Goal: Communication & Community: Share content

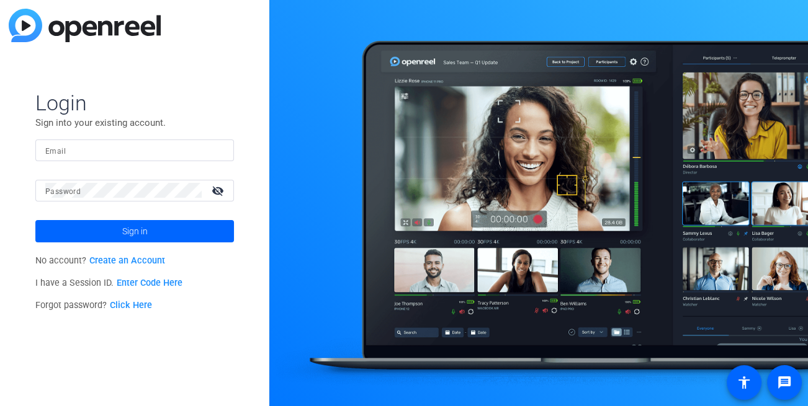
click at [96, 156] on input "Email" at bounding box center [134, 150] width 179 height 15
type input "[EMAIL_ADDRESS][DOMAIN_NAME]"
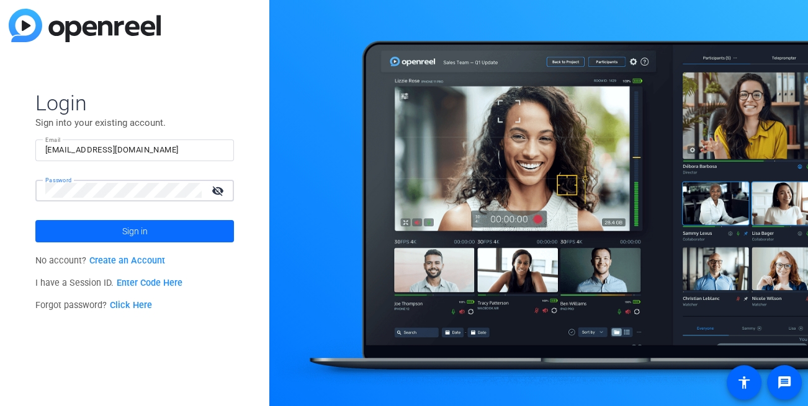
click at [102, 230] on span at bounding box center [134, 232] width 199 height 30
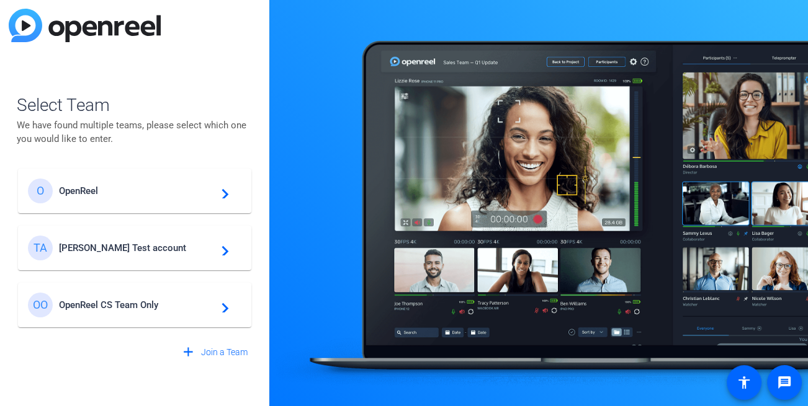
click at [89, 254] on div "TA [PERSON_NAME] Test account navigate_next" at bounding box center [134, 248] width 213 height 25
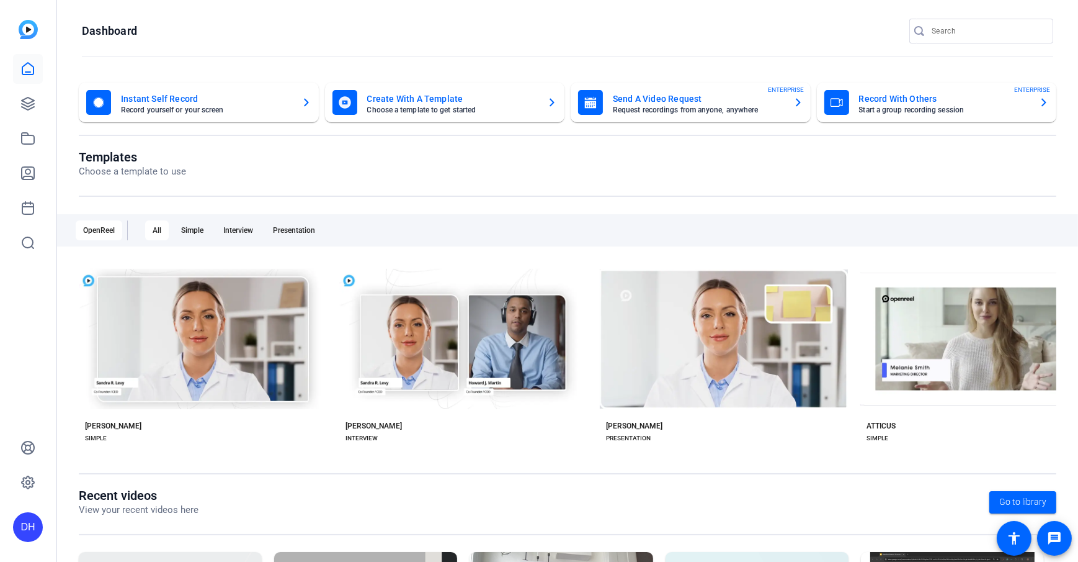
click at [325, 43] on openreel-divider-bar at bounding box center [568, 56] width 972 height 27
click at [401, 55] on openreel-divider-bar at bounding box center [568, 56] width 972 height 27
click at [384, 171] on openreel-page-title "Templates Choose a template to use" at bounding box center [568, 164] width 978 height 29
click at [406, 173] on openreel-page-title "Templates Choose a template to use" at bounding box center [568, 164] width 978 height 29
drag, startPoint x: 321, startPoint y: 19, endPoint x: 351, endPoint y: 36, distance: 34.5
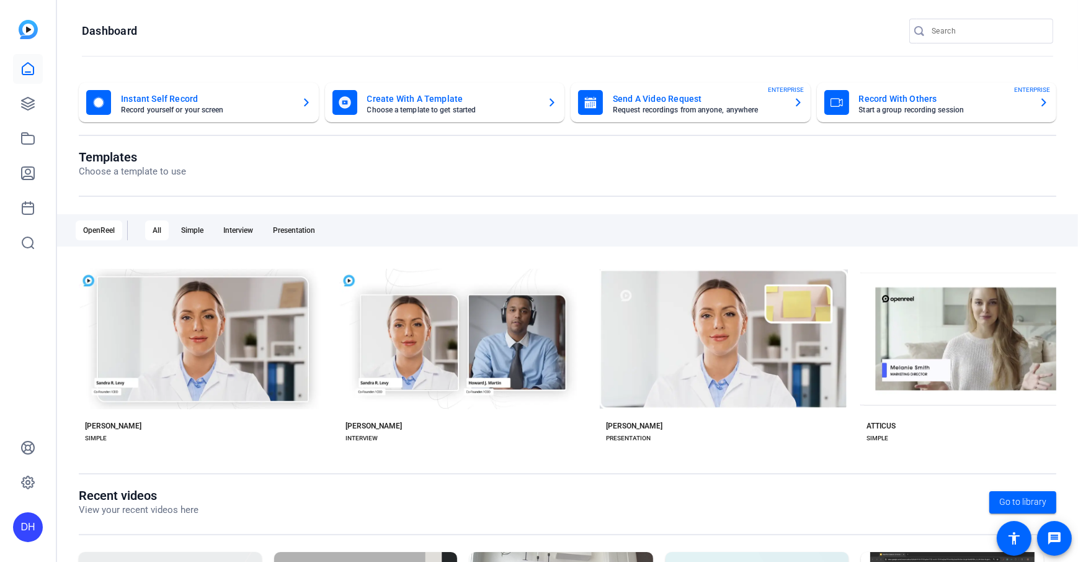
click at [321, 19] on openreel-page-title "Dashboard" at bounding box center [568, 31] width 972 height 25
click at [31, 110] on icon at bounding box center [27, 103] width 15 height 15
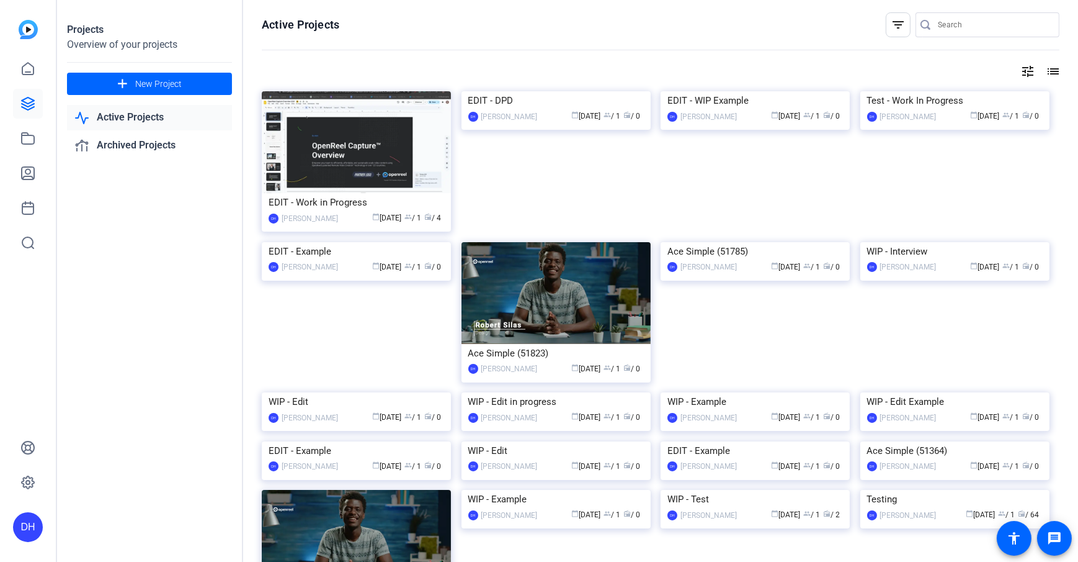
click at [564, 42] on openreel-divider-bar at bounding box center [661, 50] width 798 height 27
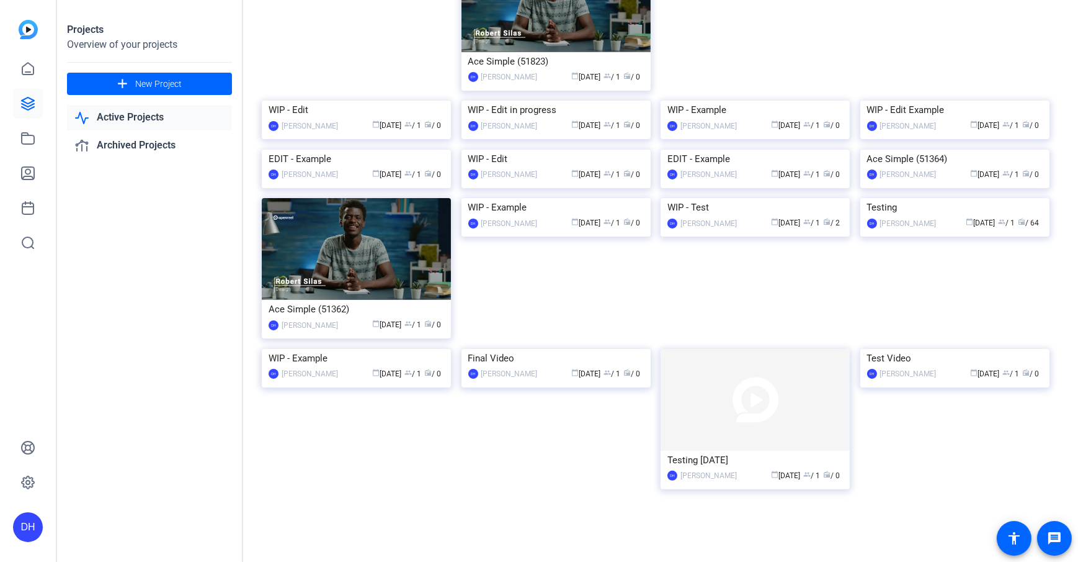
scroll to position [466, 0]
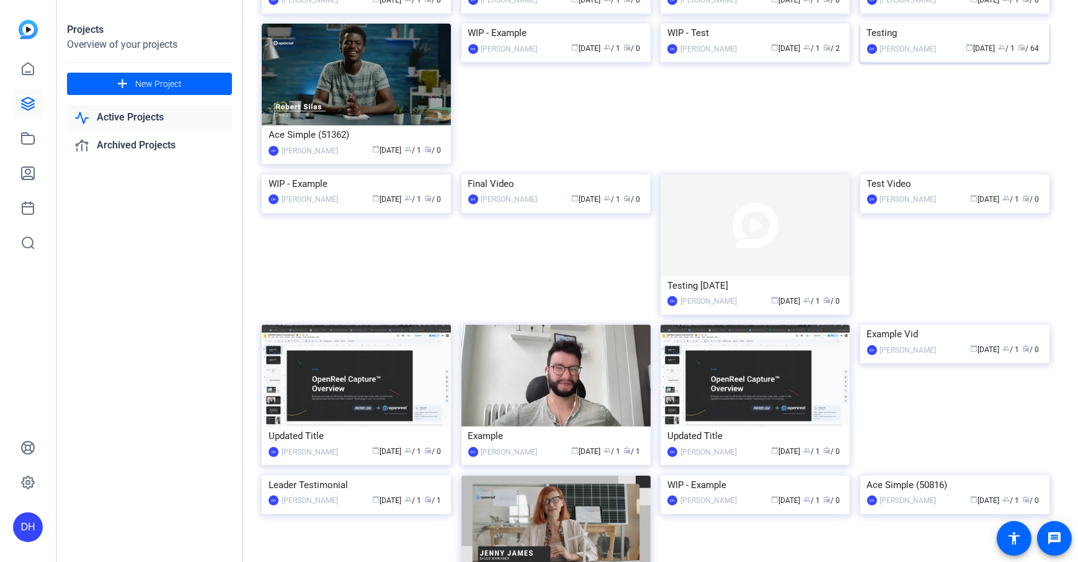
click at [807, 42] on div "Testing" at bounding box center [955, 33] width 176 height 19
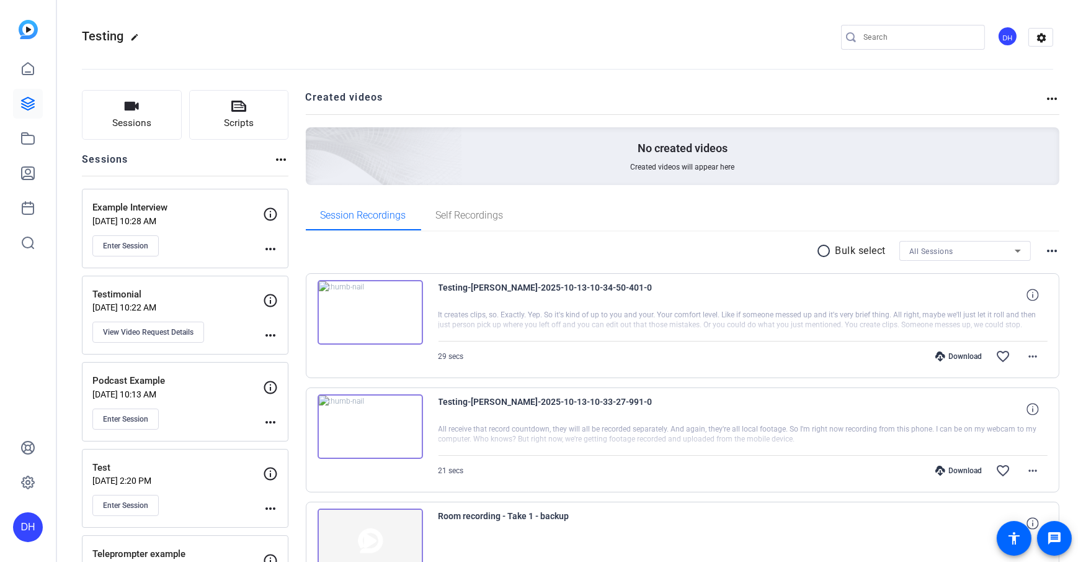
click at [145, 125] on span "Sessions" at bounding box center [131, 123] width 39 height 14
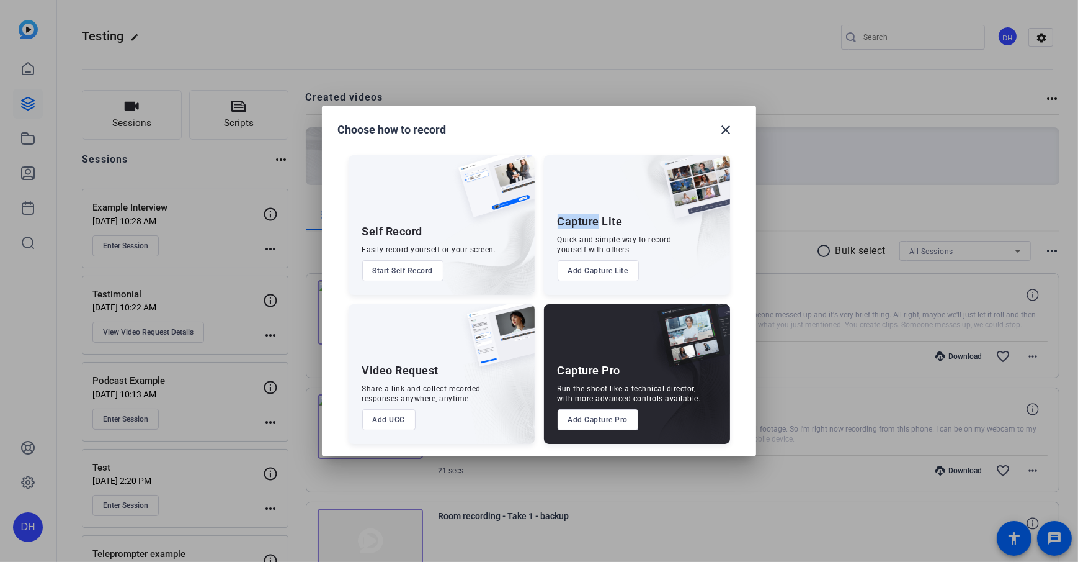
drag, startPoint x: 558, startPoint y: 225, endPoint x: 599, endPoint y: 221, distance: 41.7
click at [599, 221] on div "Capture Lite" at bounding box center [590, 221] width 65 height 15
click at [585, 247] on div "Quick and simple way to record yourself with others." at bounding box center [615, 245] width 114 height 20
click at [619, 272] on button "Add Capture Lite" at bounding box center [598, 270] width 81 height 21
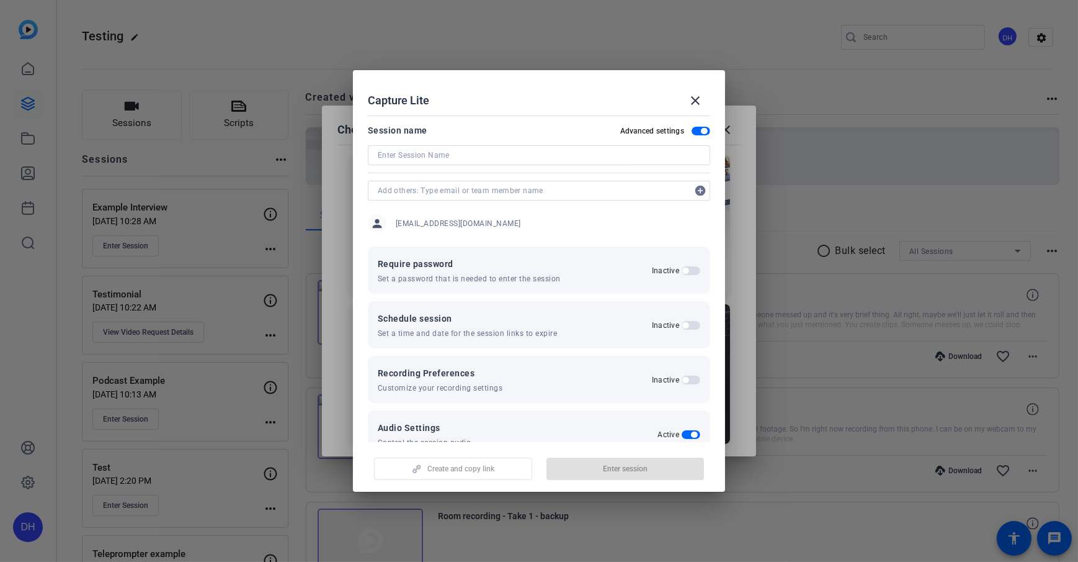
click at [692, 128] on span "button" at bounding box center [701, 131] width 19 height 9
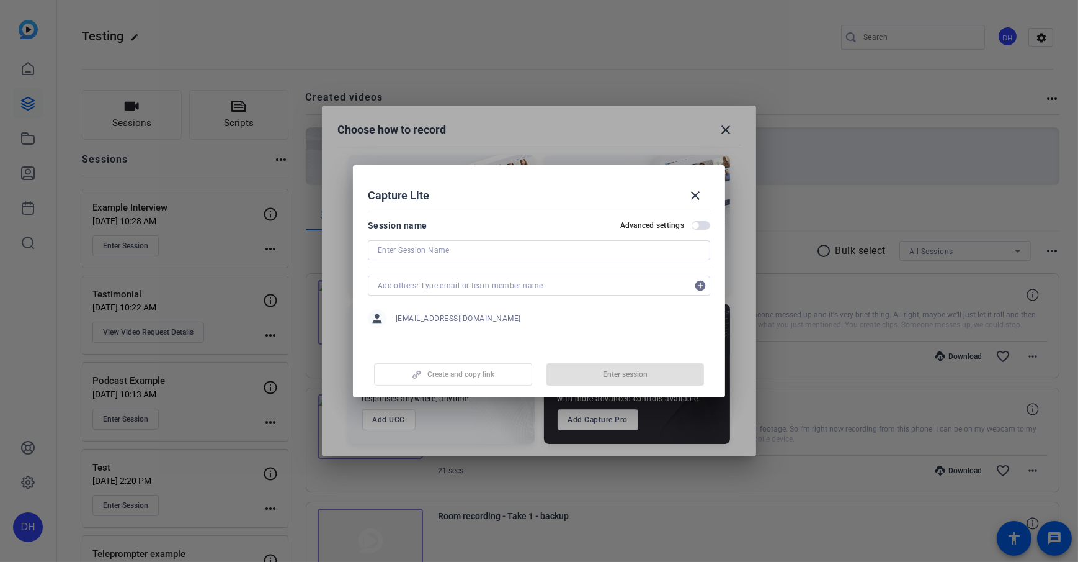
click at [694, 230] on button "Advanced settings" at bounding box center [701, 225] width 19 height 9
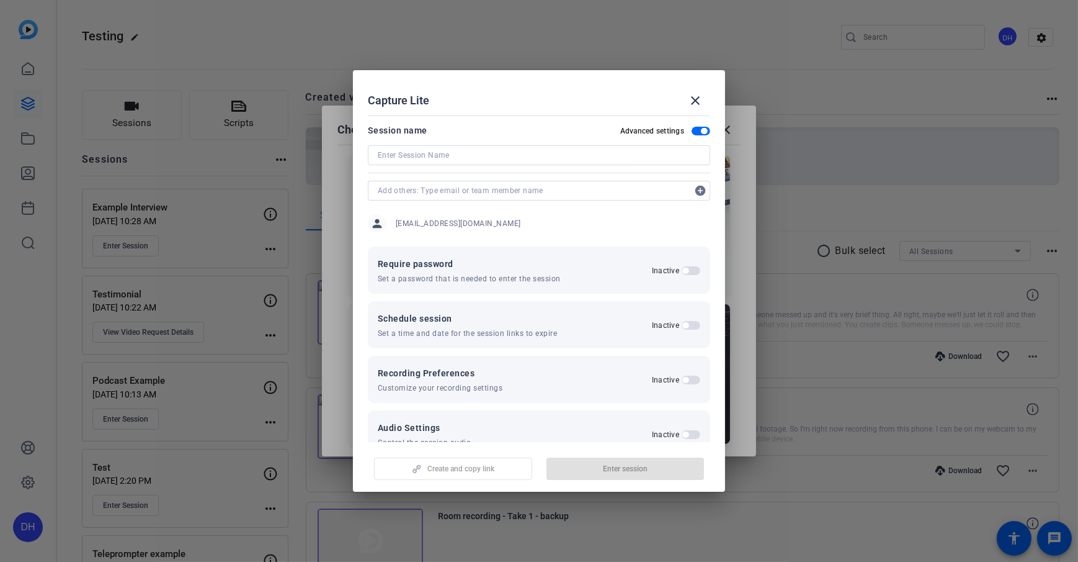
click at [694, 133] on span "button" at bounding box center [701, 131] width 19 height 9
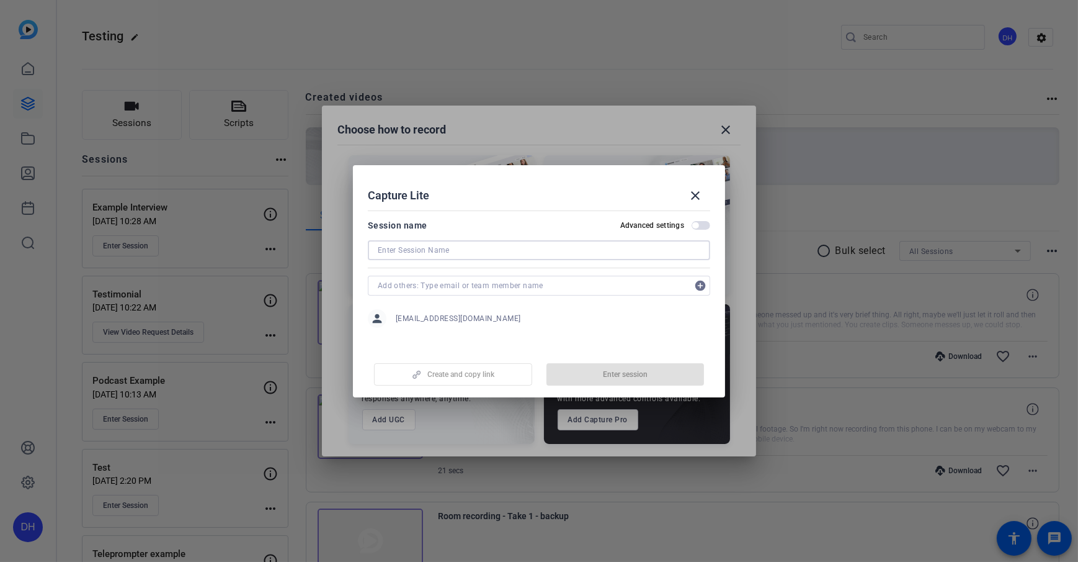
click at [452, 252] on input at bounding box center [539, 250] width 323 height 15
type input "New Hire Conversational Example"
click at [496, 199] on div "Capture Lite close" at bounding box center [539, 196] width 343 height 30
click at [452, 284] on input "text" at bounding box center [533, 285] width 310 height 15
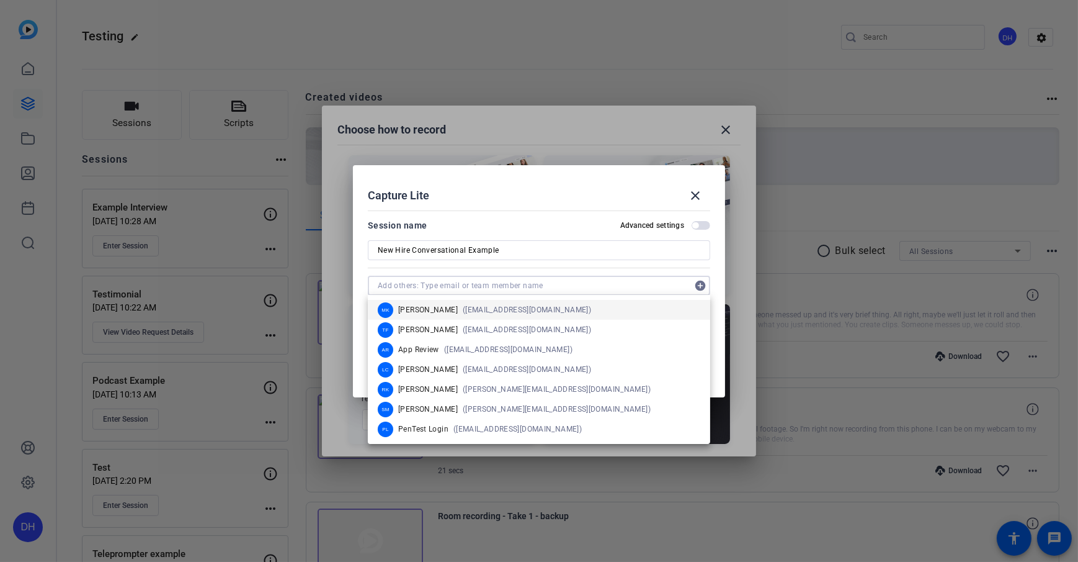
click at [469, 282] on input "text" at bounding box center [533, 285] width 310 height 15
click at [465, 268] on div at bounding box center [539, 267] width 343 height 14
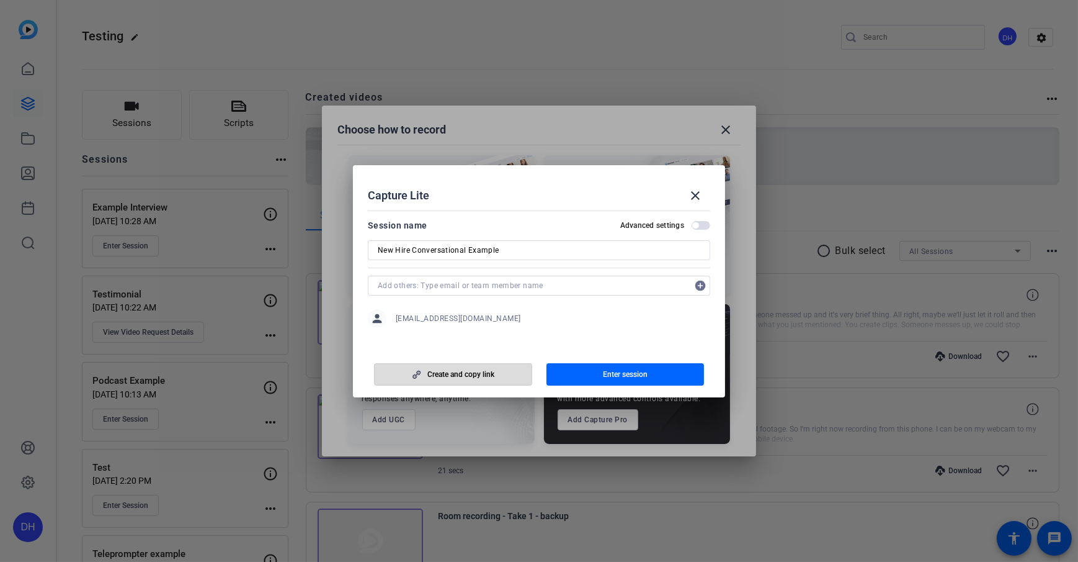
click at [478, 375] on span "Create and copy link" at bounding box center [461, 374] width 67 height 10
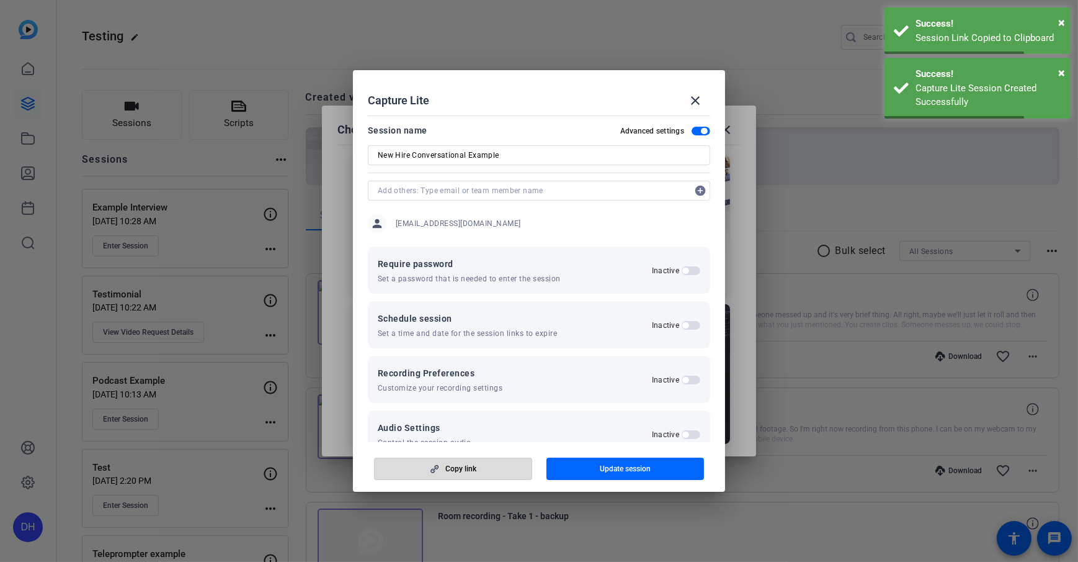
click at [471, 405] on span "Copy link" at bounding box center [461, 469] width 31 height 10
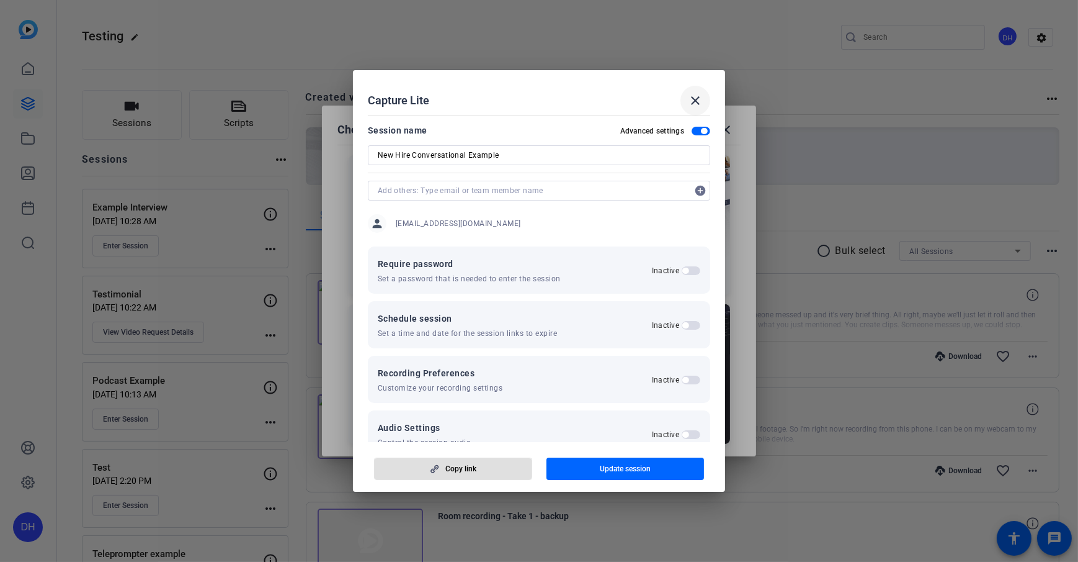
click at [694, 101] on mat-icon "close" at bounding box center [695, 100] width 15 height 15
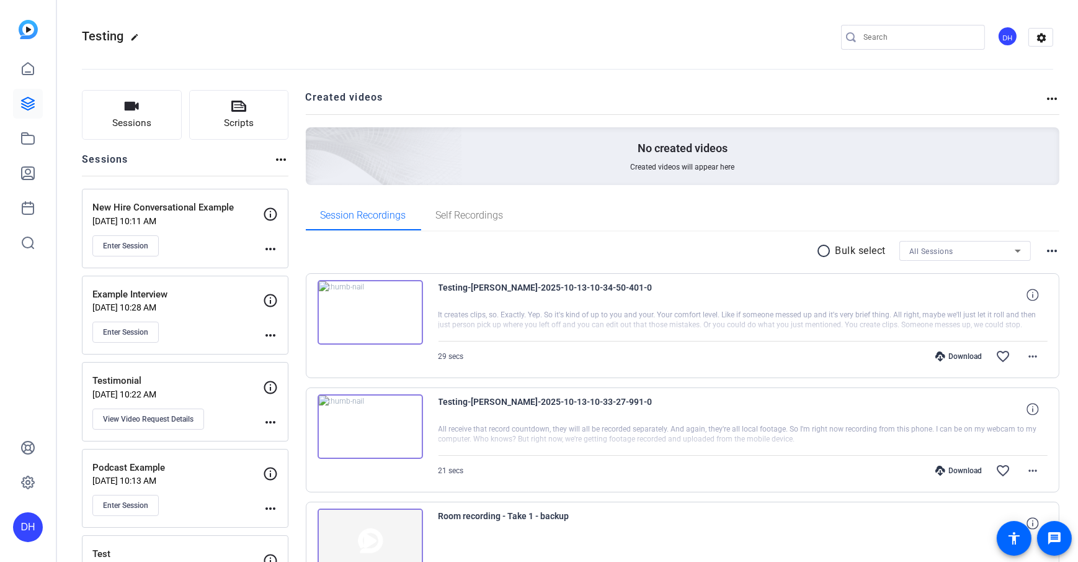
click at [112, 246] on span "Enter Session" at bounding box center [125, 246] width 45 height 10
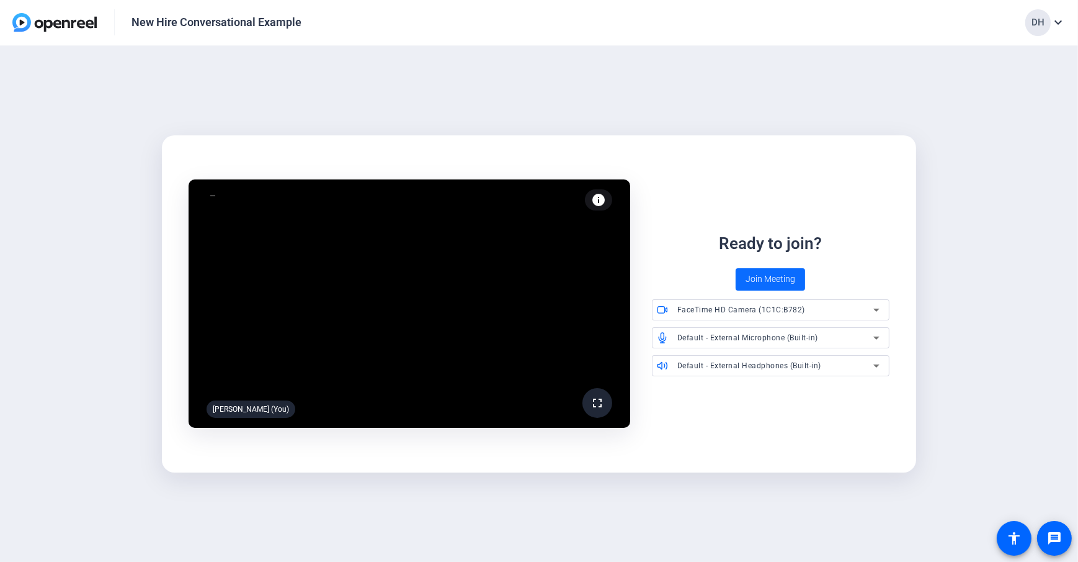
click at [774, 277] on span "Join Meeting" at bounding box center [771, 278] width 50 height 13
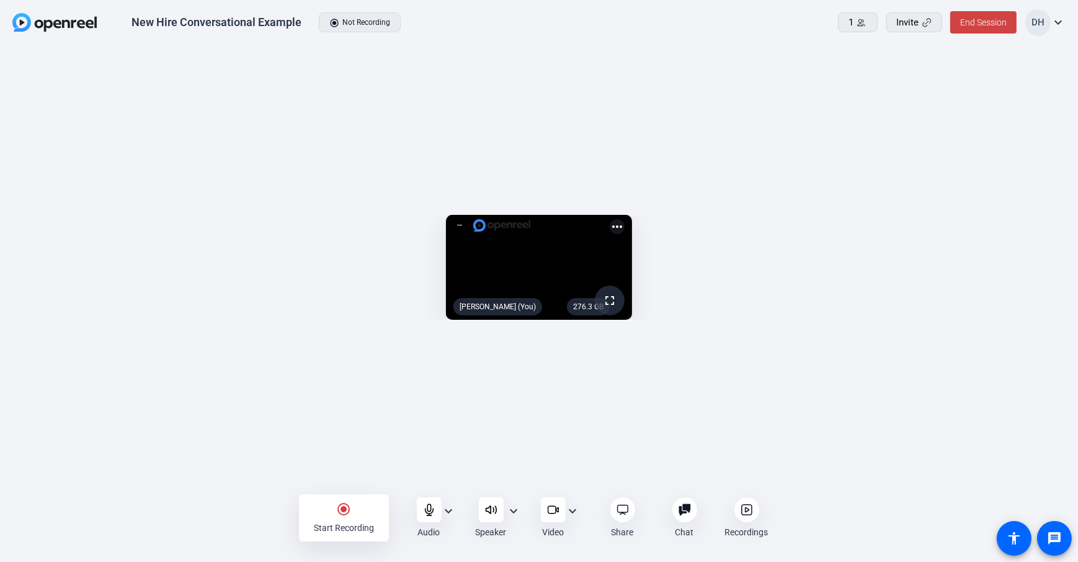
click at [955, 215] on openreel-capture-lite-video-stream "276.3 GB fullscreen Daniel Heiberger (You) more_horiz" at bounding box center [539, 267] width 1041 height 105
click at [944, 215] on openreel-capture-lite-video-stream "276.3 GB fullscreen Daniel Heiberger (You) more_horiz" at bounding box center [539, 267] width 1041 height 105
click at [943, 225] on openreel-capture-lite-video-stream "276.3 GB fullscreen Daniel Heiberger (You) more_horiz" at bounding box center [539, 267] width 1041 height 105
click at [257, 484] on div "276.3 GB fullscreen Daniel Heiberger (You) more_horiz" at bounding box center [539, 270] width 1078 height 449
click at [338, 514] on mat-icon "radio_button_checked" at bounding box center [344, 508] width 15 height 15
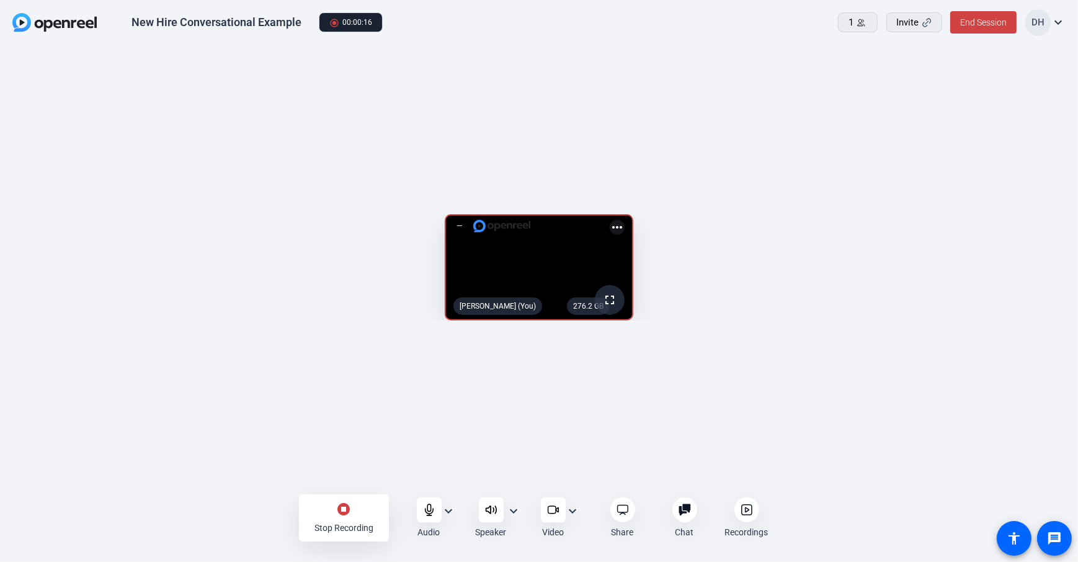
click at [349, 508] on mat-icon "stop_circle" at bounding box center [344, 508] width 15 height 15
drag, startPoint x: 745, startPoint y: 508, endPoint x: 787, endPoint y: 463, distance: 61.5
click at [746, 508] on icon at bounding box center [747, 509] width 4 height 4
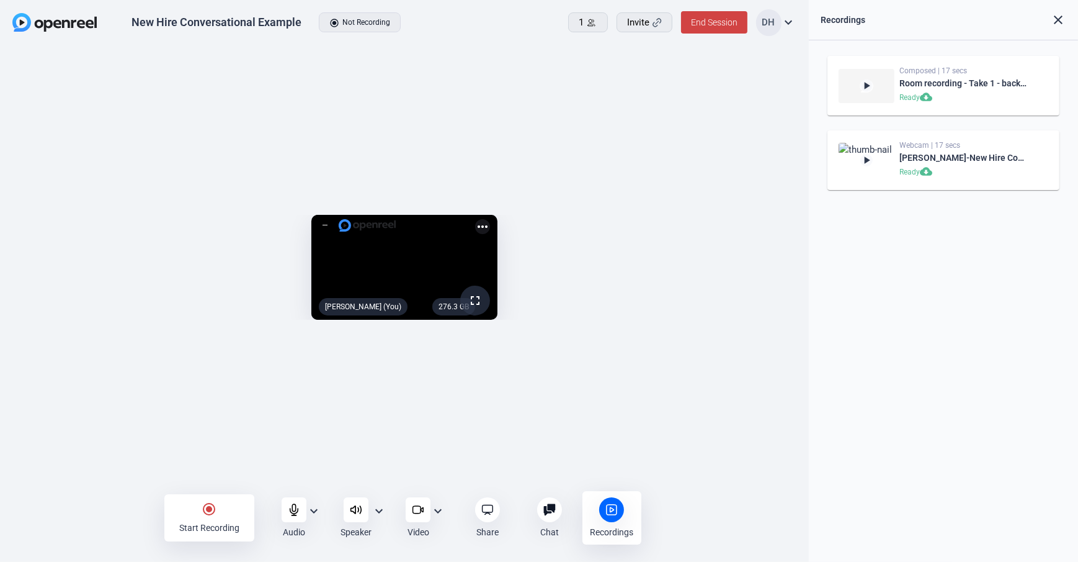
click at [207, 518] on div "radio_button_checked Start Recording" at bounding box center [209, 517] width 90 height 47
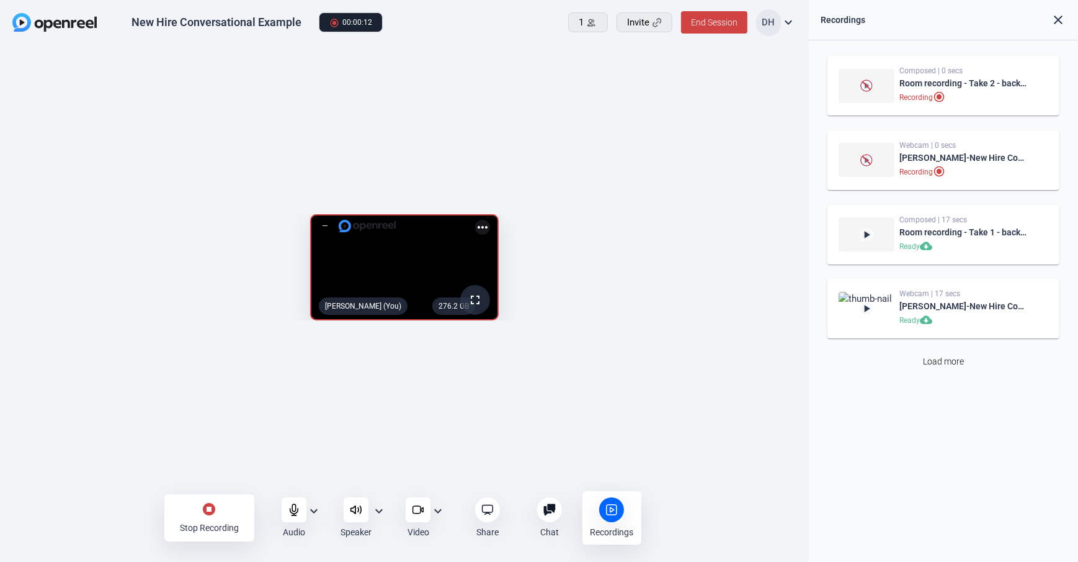
click at [79, 496] on div "stop_circle Stop Recording Audio expand_more Speaker expand_more Video expand_m…" at bounding box center [404, 517] width 809 height 45
click at [203, 517] on div "stop_circle Stop Recording" at bounding box center [209, 517] width 90 height 47
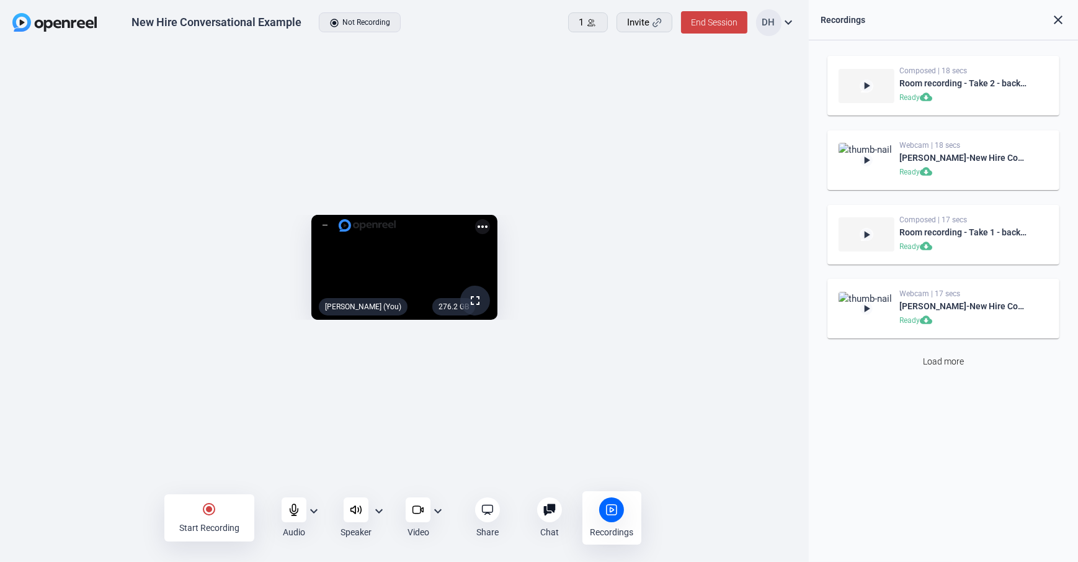
click at [805, 237] on div "276.2 GB fullscreen Daniel Heiberger (You) more_horiz" at bounding box center [404, 270] width 809 height 449
click at [808, 244] on div "276.3 GB fullscreen Daniel Heiberger (You) more_horiz" at bounding box center [404, 270] width 809 height 449
click at [805, 341] on div "276.3 GB fullscreen Daniel Heiberger (You) more_horiz" at bounding box center [404, 270] width 809 height 449
click at [704, 23] on span "End Session" at bounding box center [714, 22] width 47 height 10
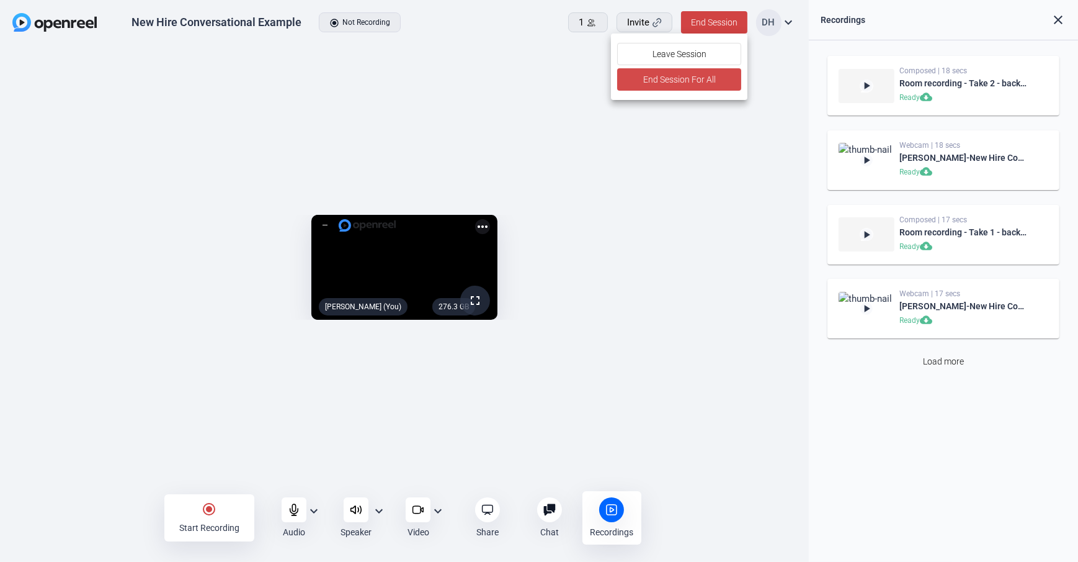
click at [699, 82] on span "End Session For All" at bounding box center [679, 79] width 73 height 15
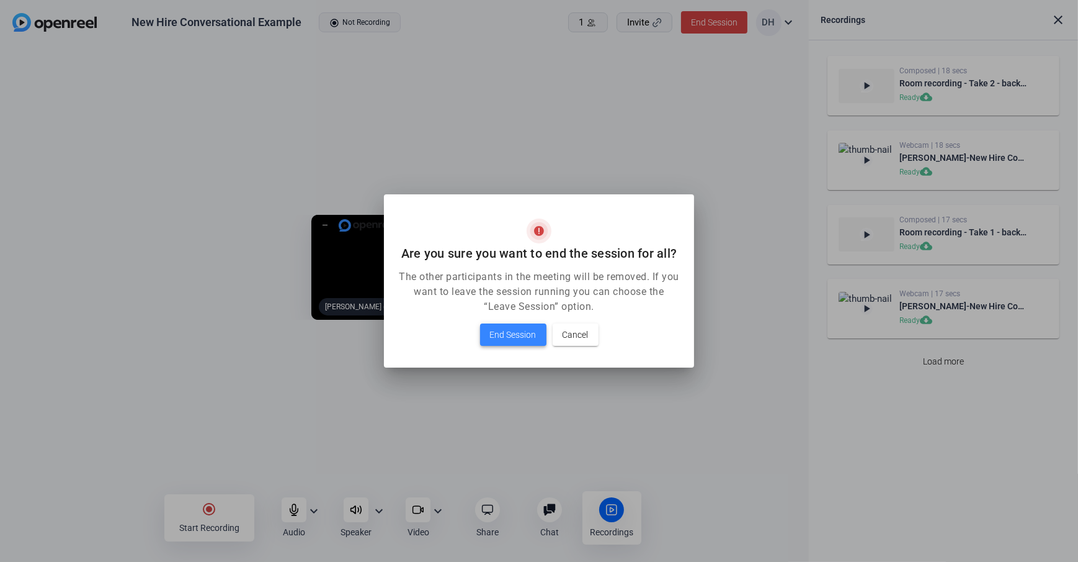
click at [500, 339] on span "End Session" at bounding box center [513, 334] width 47 height 15
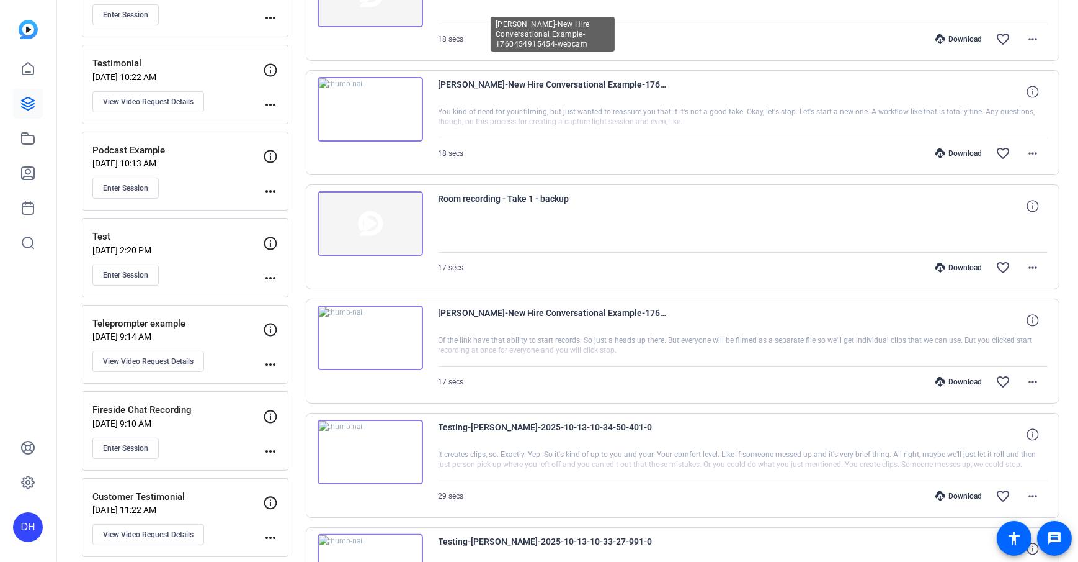
scroll to position [61, 0]
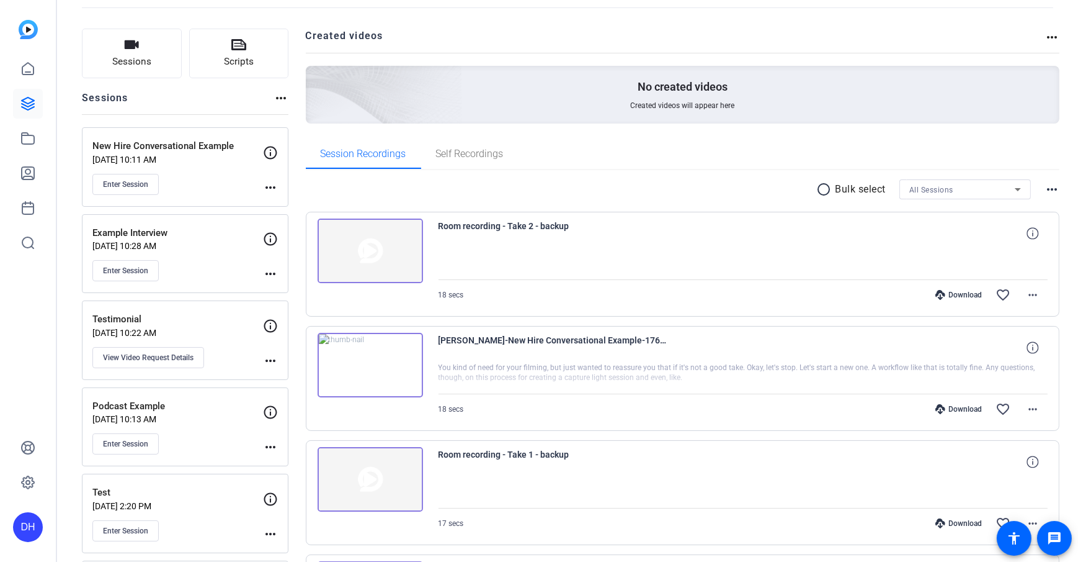
click at [225, 73] on button "Scripts" at bounding box center [239, 54] width 100 height 50
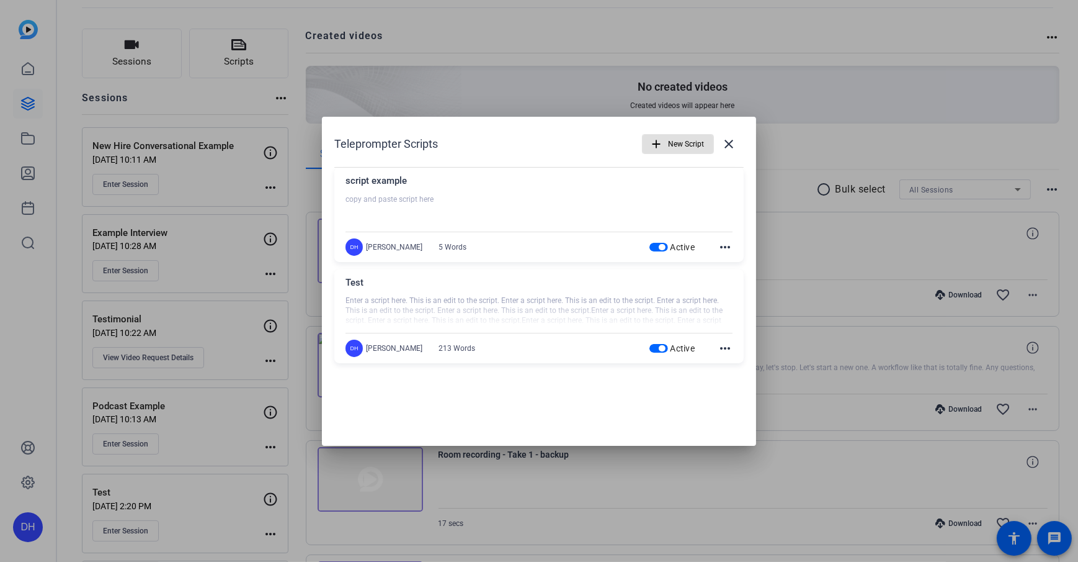
click at [614, 129] on div "Teleprompter Scripts add New Script close" at bounding box center [539, 144] width 410 height 30
click at [726, 153] on span at bounding box center [729, 144] width 30 height 30
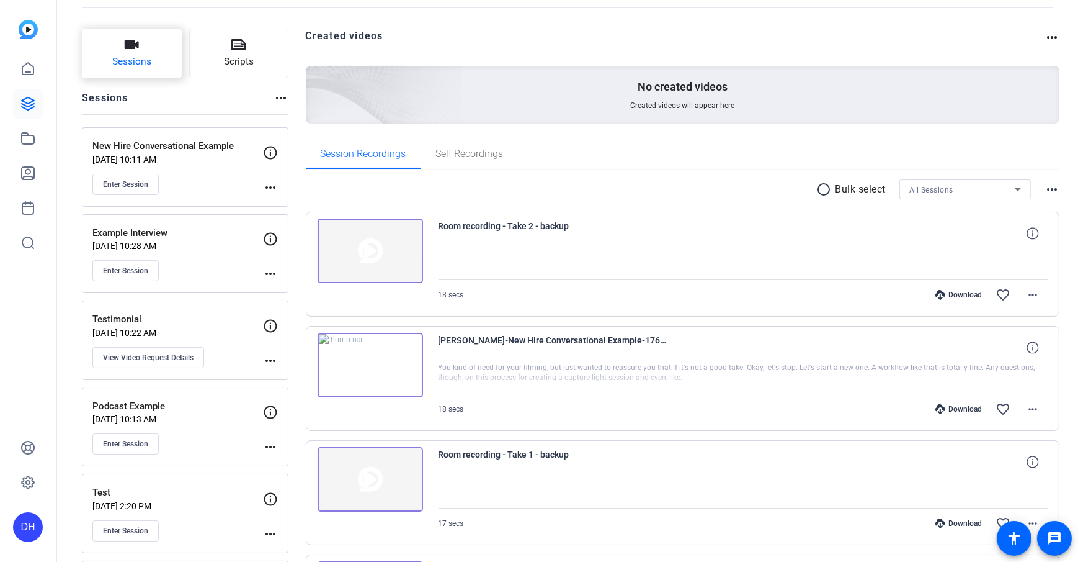
click at [131, 60] on span "Sessions" at bounding box center [131, 62] width 39 height 14
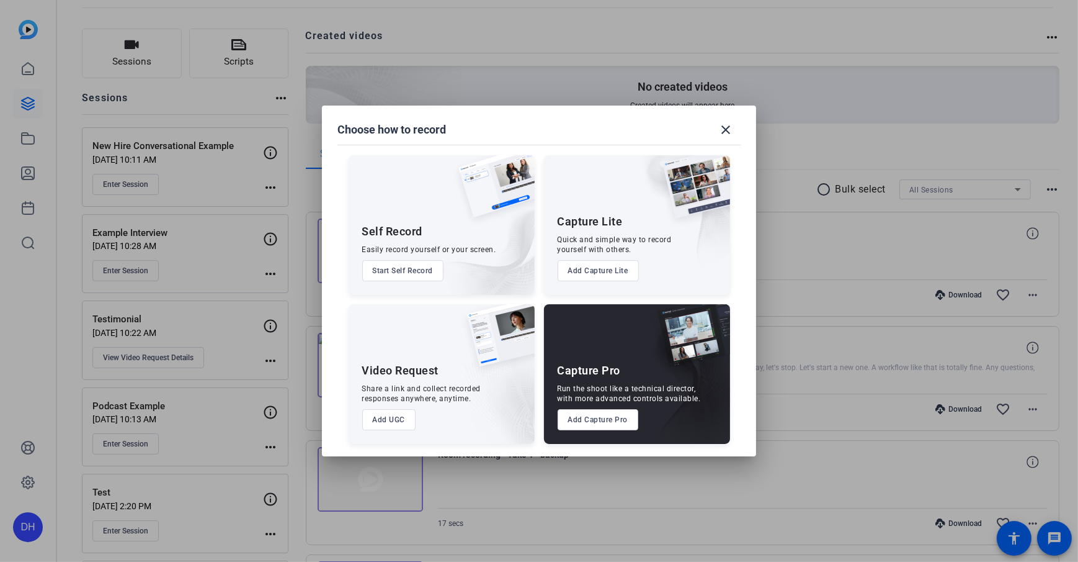
click at [579, 130] on mat-dialog-content "Self Record Easily record yourself or your screen. Start Self Record Capture Li…" at bounding box center [539, 293] width 434 height 326
click at [634, 127] on div "Choose how to record close" at bounding box center [539, 130] width 403 height 30
click at [729, 128] on mat-icon "close" at bounding box center [726, 129] width 15 height 15
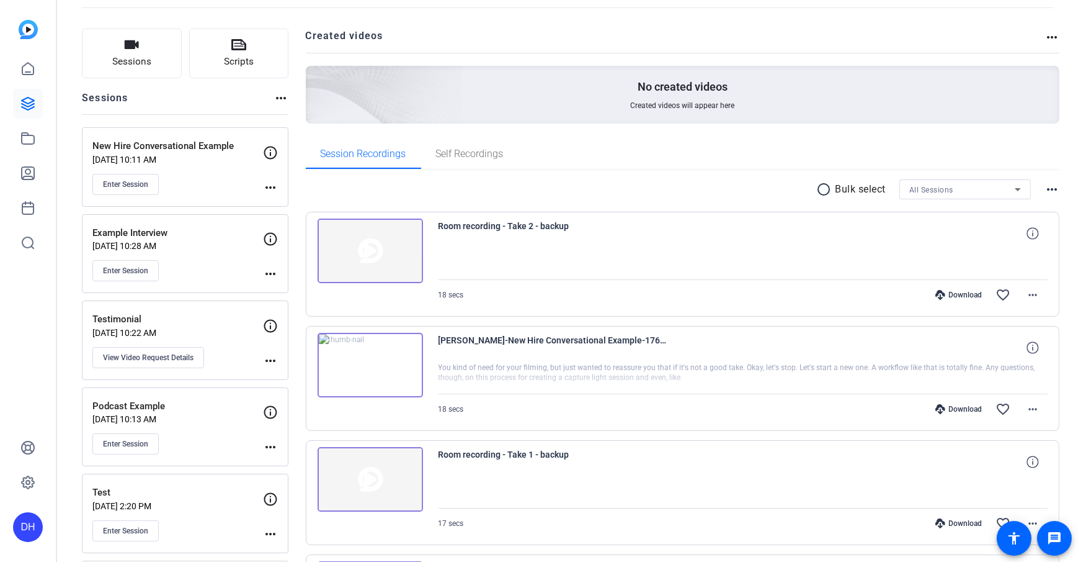
drag, startPoint x: 291, startPoint y: 94, endPoint x: 290, endPoint y: 110, distance: 16.8
click at [32, 169] on icon at bounding box center [27, 173] width 15 height 15
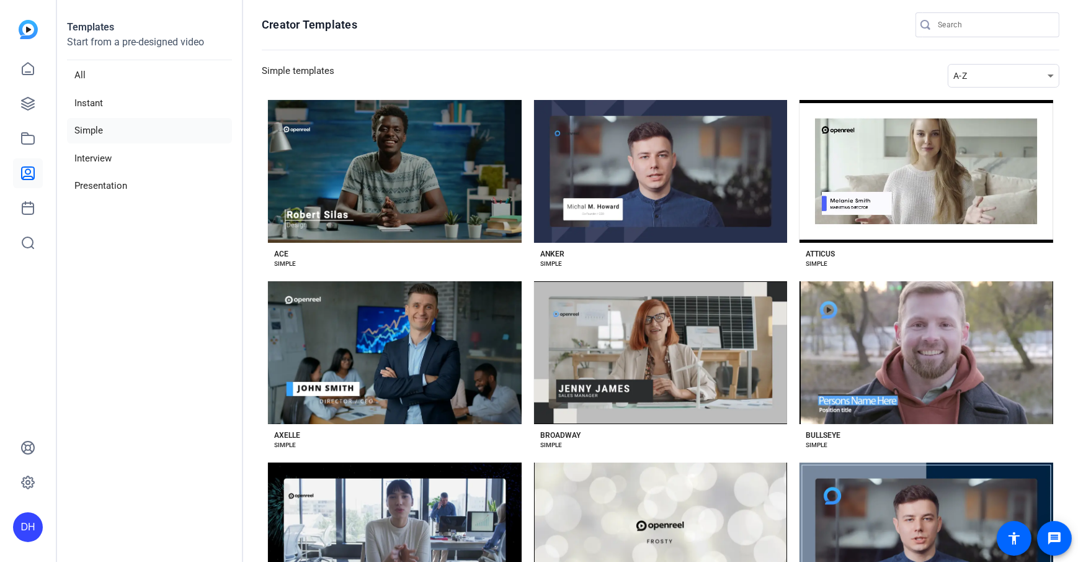
click at [246, 233] on section "Creator Templates Simple templates A-Z Preview Ace ACE SIMPLE Preview Anker ANK…" at bounding box center [660, 281] width 835 height 562
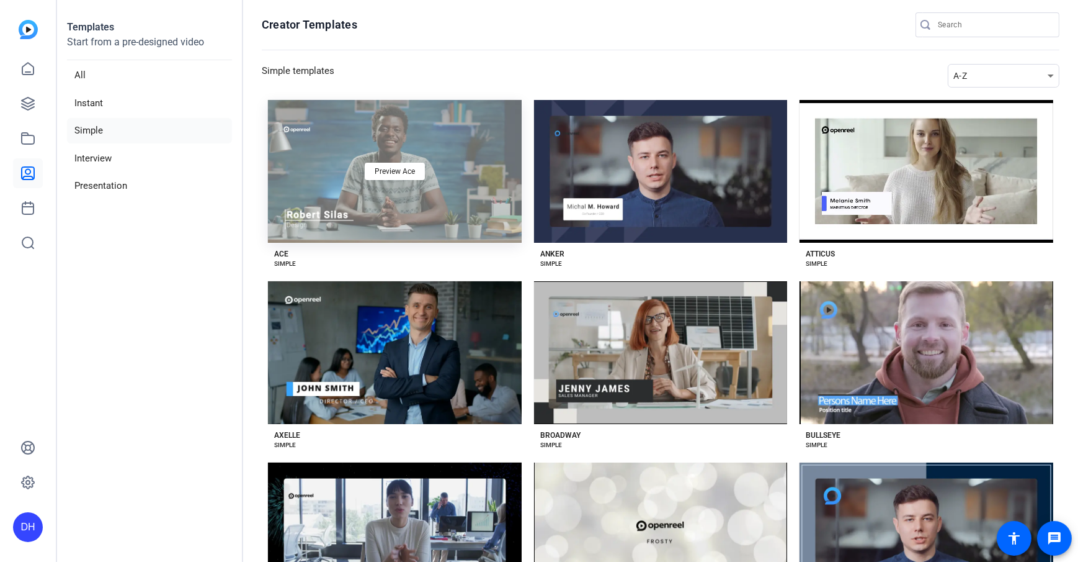
click at [421, 210] on div "Preview Ace" at bounding box center [395, 171] width 254 height 143
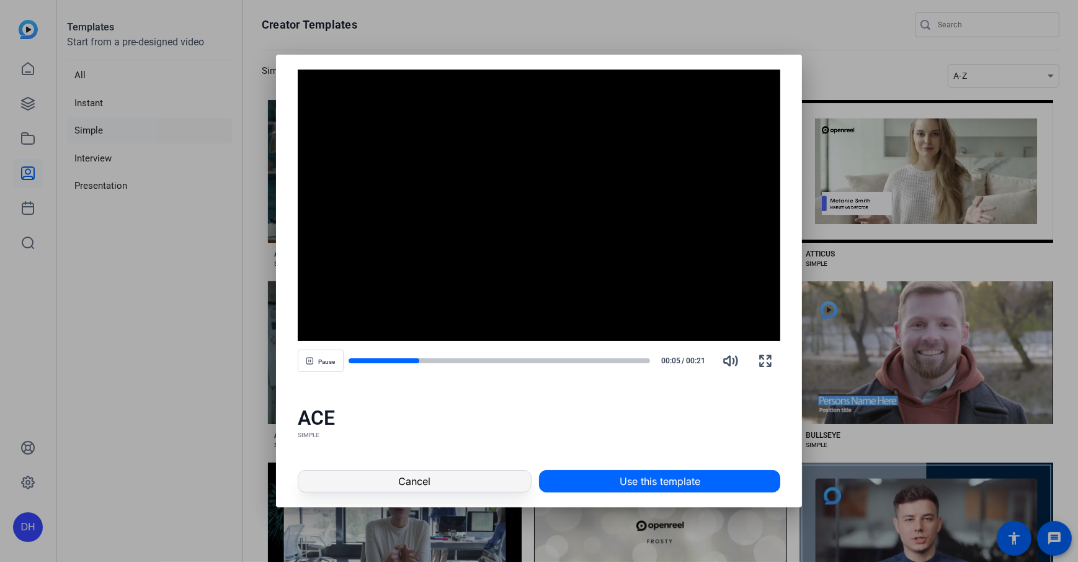
click at [449, 478] on span at bounding box center [414, 481] width 233 height 30
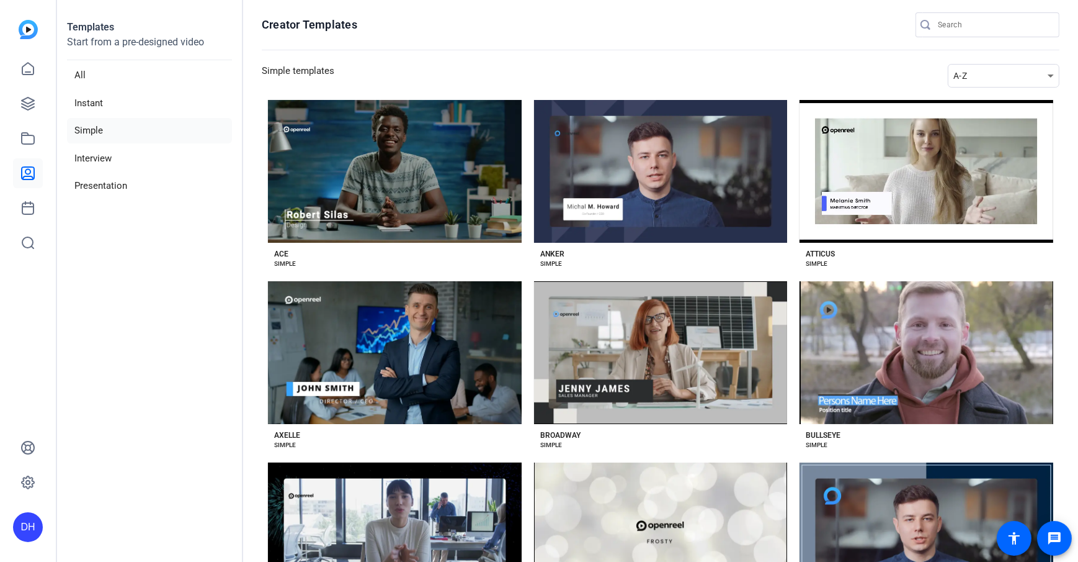
click at [152, 254] on aside "Templates Start from a pre-designed video All Instant Simple Interview Presenta…" at bounding box center [150, 281] width 186 height 562
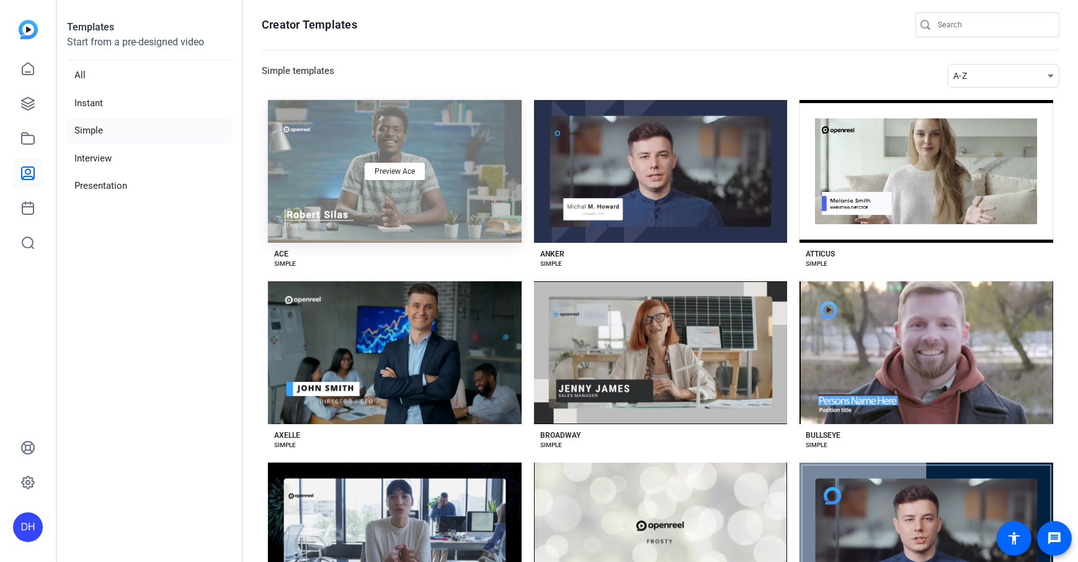
click at [490, 239] on div "Preview Ace" at bounding box center [395, 171] width 254 height 143
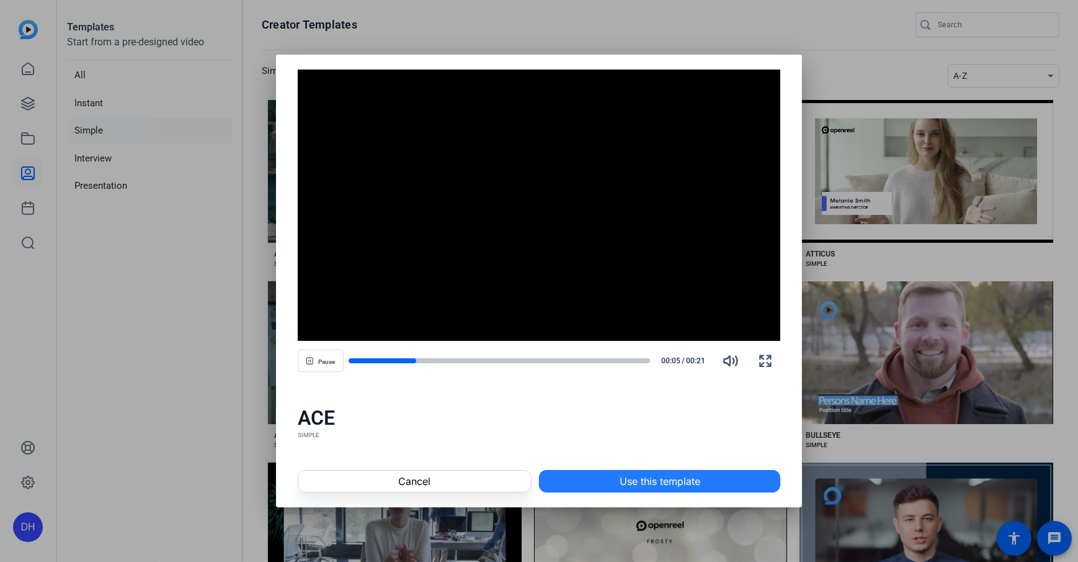
click at [716, 483] on span at bounding box center [660, 481] width 240 height 30
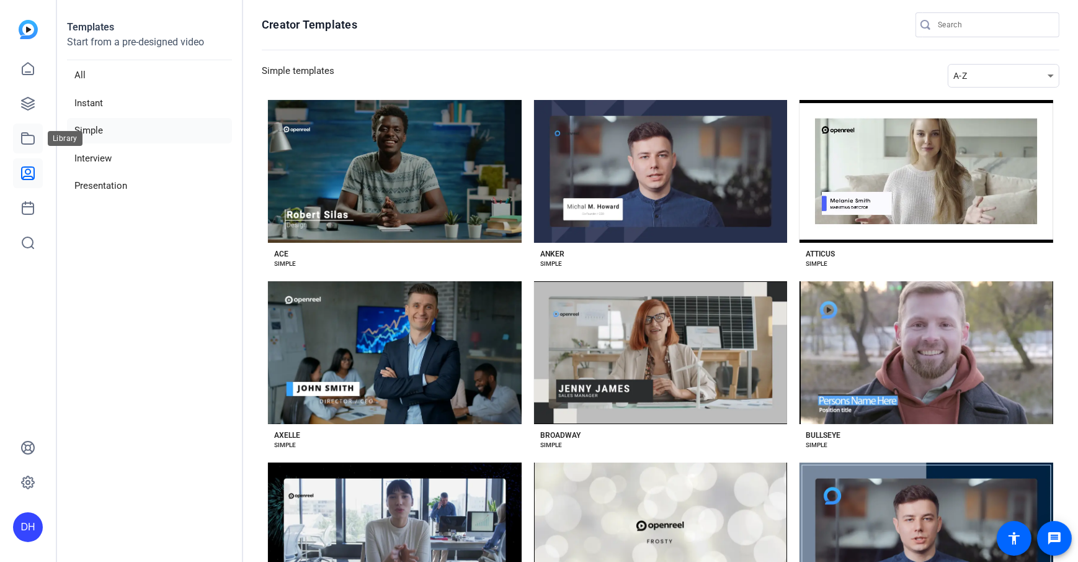
click at [35, 136] on icon at bounding box center [27, 138] width 15 height 15
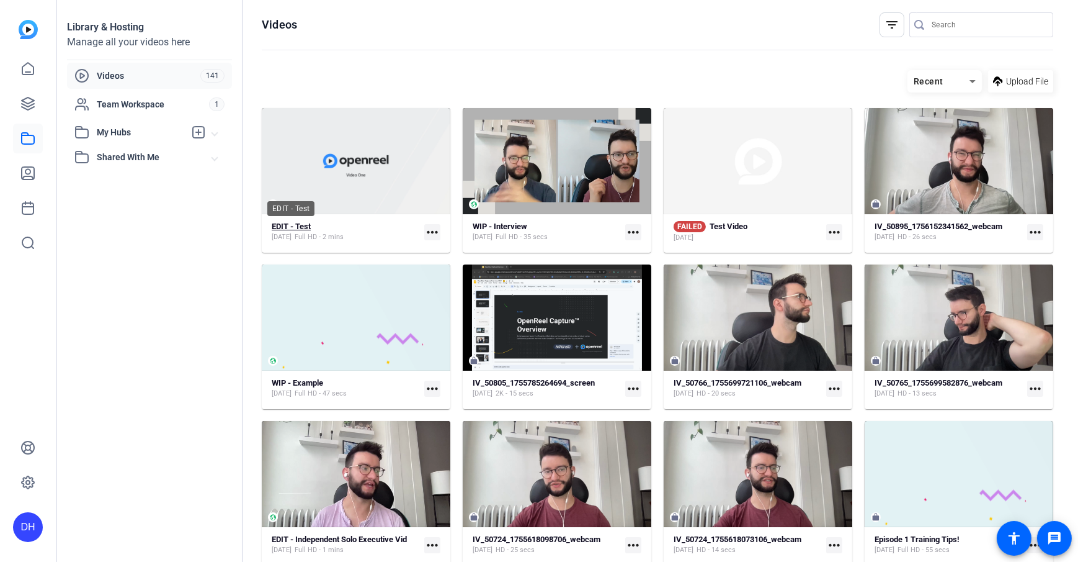
click at [292, 224] on strong "EDIT - Test" at bounding box center [291, 226] width 39 height 9
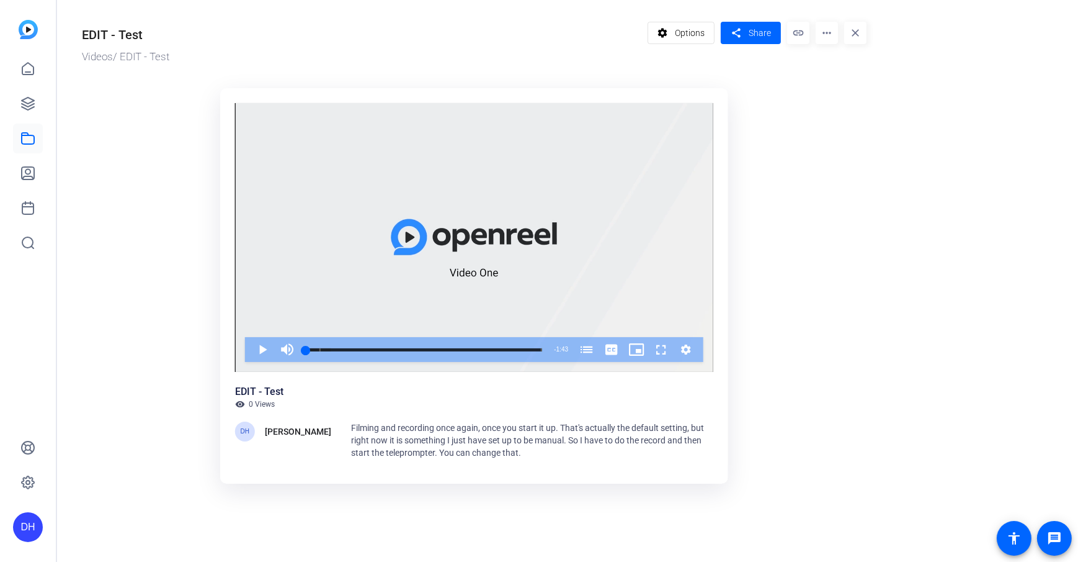
click at [788, 203] on ktd-grid "Video Player is loading. Play Video Play Mute Current Time 0:00 / Duration 1:43…" at bounding box center [474, 289] width 785 height 416
click at [859, 169] on ktd-grid "Video Player is loading. Play Video Play Mute Current Time 0:00 / Duration 1:43…" at bounding box center [474, 289] width 785 height 416
click at [828, 34] on mat-icon "more_horiz" at bounding box center [827, 33] width 22 height 22
click at [791, 116] on div at bounding box center [539, 281] width 1078 height 562
click at [676, 34] on span "Options" at bounding box center [690, 33] width 30 height 24
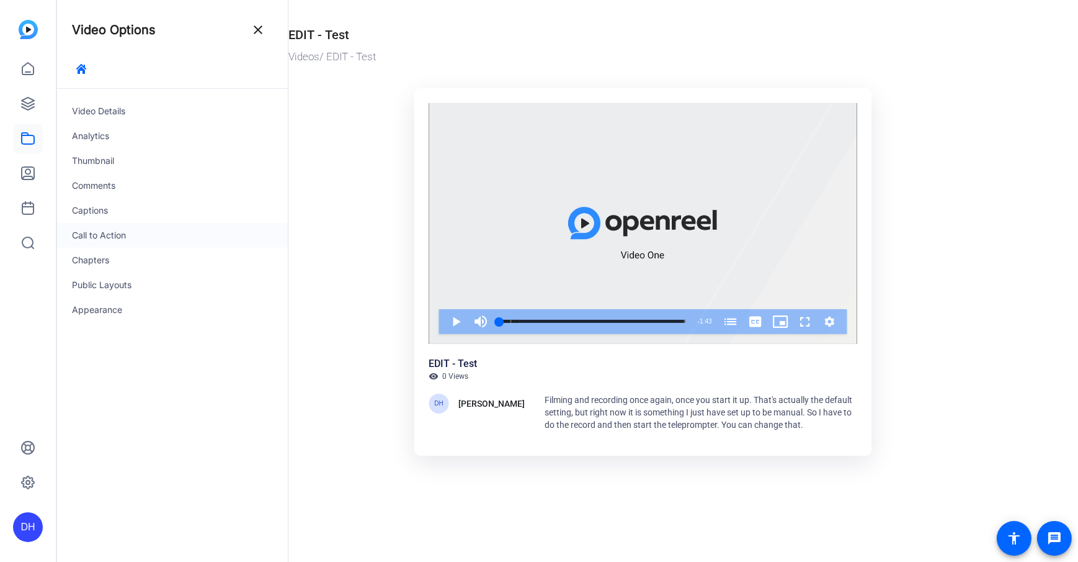
click at [140, 238] on div "Call to Action" at bounding box center [172, 235] width 231 height 25
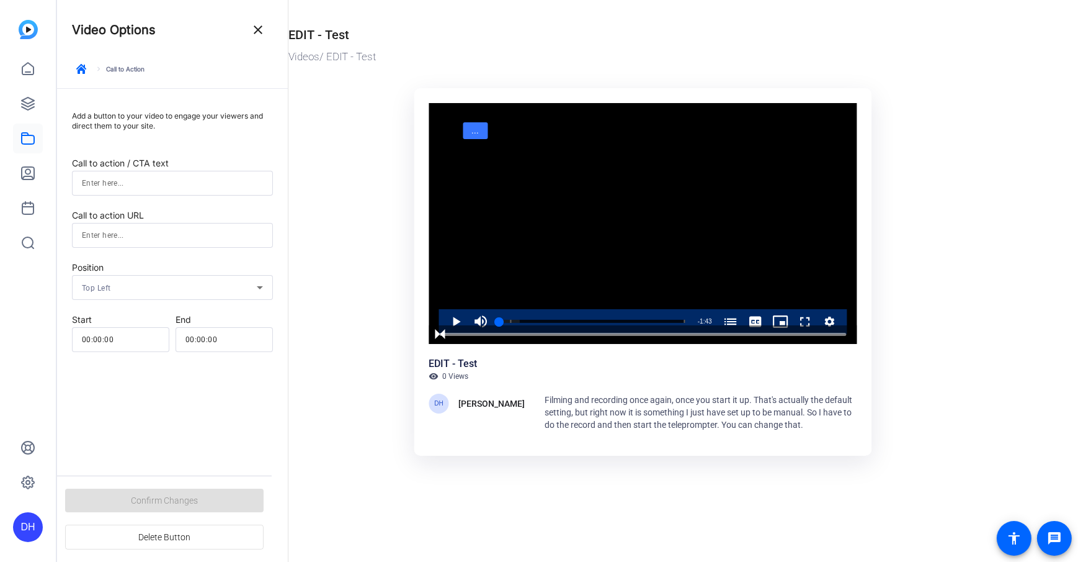
click at [133, 182] on input at bounding box center [172, 183] width 181 height 15
type input "Click Here"
click at [348, 179] on ktd-grid "Video Player is loading. Play Video Play Mute Current Time 0:00 / Duration 1:43…" at bounding box center [643, 273] width 709 height 385
click at [94, 341] on input "00:00:00" at bounding box center [121, 339] width 78 height 15
drag, startPoint x: 486, startPoint y: 139, endPoint x: 804, endPoint y: 202, distance: 323.2
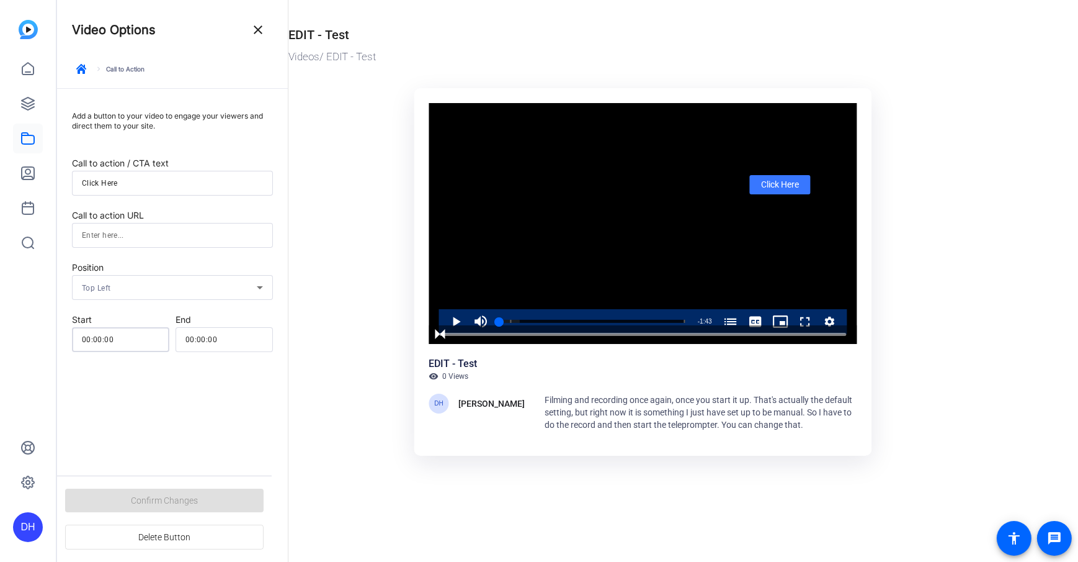
click at [804, 202] on div "Video Player is loading. Play Video Play Mute Current Time 0:00 / Duration 1:43…" at bounding box center [643, 223] width 428 height 241
click at [134, 240] on input at bounding box center [172, 235] width 181 height 15
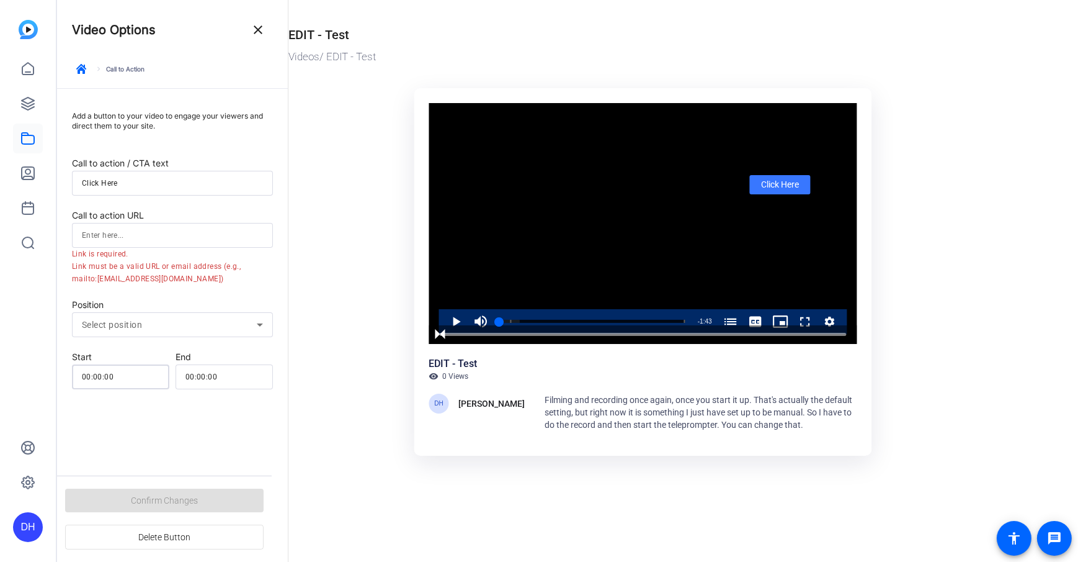
click at [97, 338] on form "Call to action / CTA text Click Here Call to action URL Link is required. Link …" at bounding box center [172, 272] width 201 height 233
click at [202, 374] on input "00:00:00" at bounding box center [225, 376] width 78 height 15
click at [340, 278] on ktd-grid "Video Player is loading. Play Video Play Mute Current Time 0:00 / Duration 1:43…" at bounding box center [643, 273] width 709 height 385
click at [251, 32] on mat-icon "close" at bounding box center [258, 29] width 15 height 15
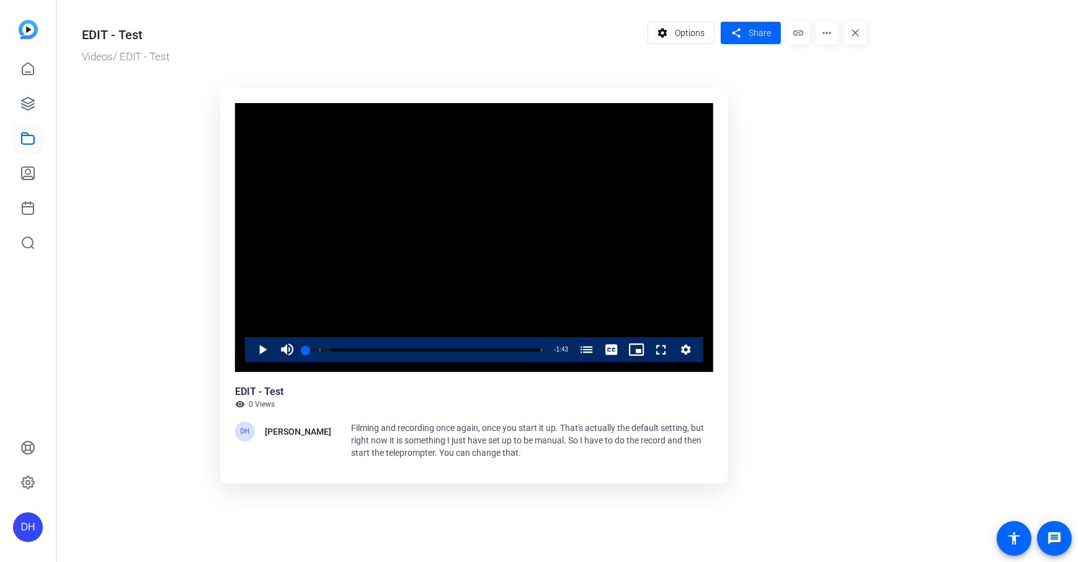
click at [866, 141] on ktd-grid "Video Player is loading. Play Video Play Mute Current Time 0:00 / Duration 1:43…" at bounding box center [474, 273] width 785 height 385
click at [738, 31] on mat-icon "share" at bounding box center [736, 33] width 16 height 17
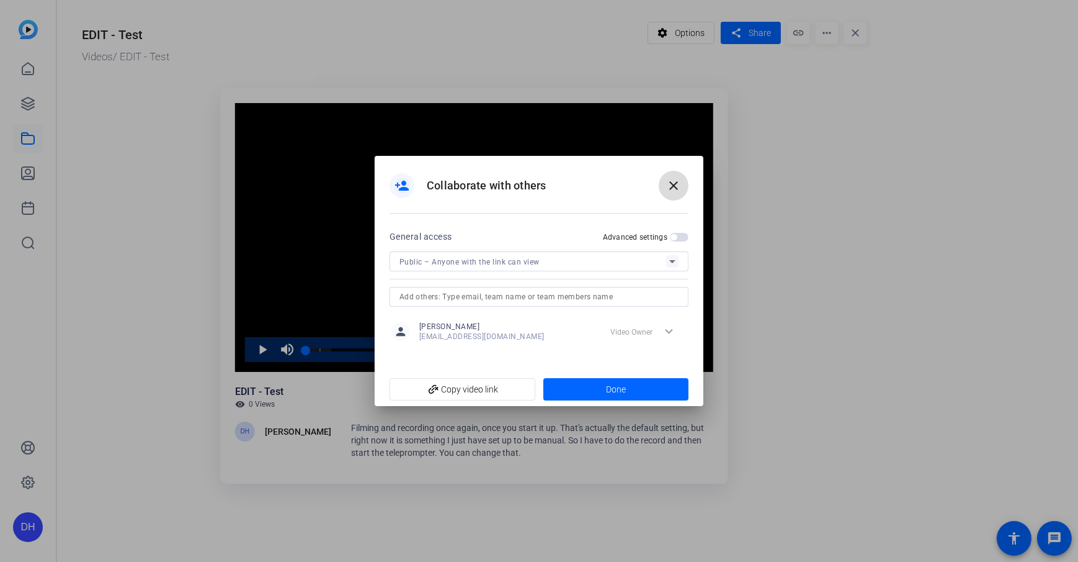
click at [670, 189] on mat-icon "close" at bounding box center [673, 185] width 15 height 15
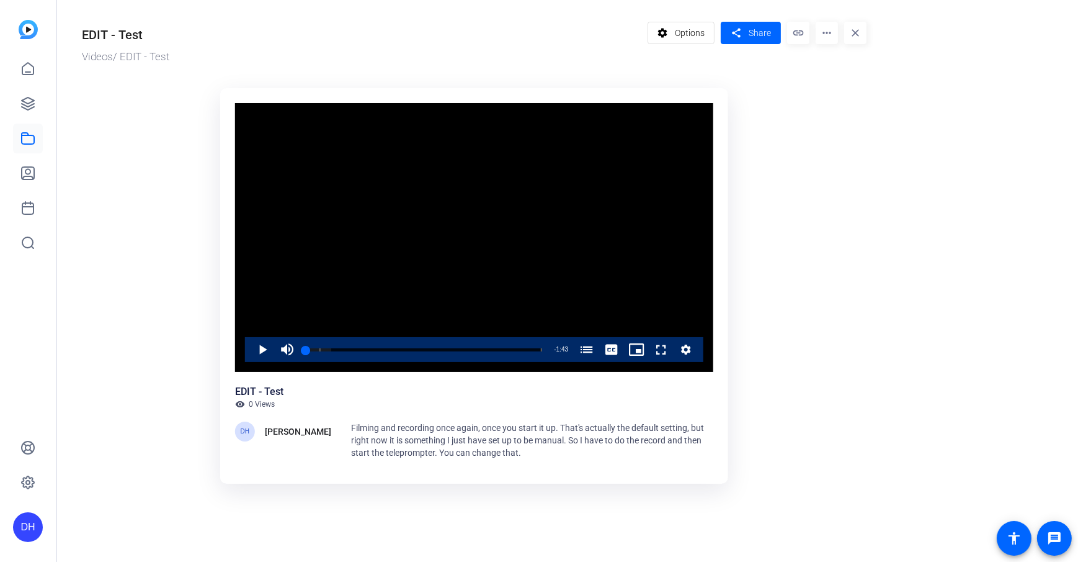
click at [752, 157] on ktd-grid "Video Player is loading. Play Video Play Mute Current Time 0:00 / Duration 1:43…" at bounding box center [474, 289] width 785 height 416
click at [766, 144] on ktd-grid "Video Player is loading. Play Video Play Mute Current Time 0:00 / Duration 1:43…" at bounding box center [474, 289] width 785 height 416
click at [766, 27] on span "Share" at bounding box center [760, 33] width 22 height 13
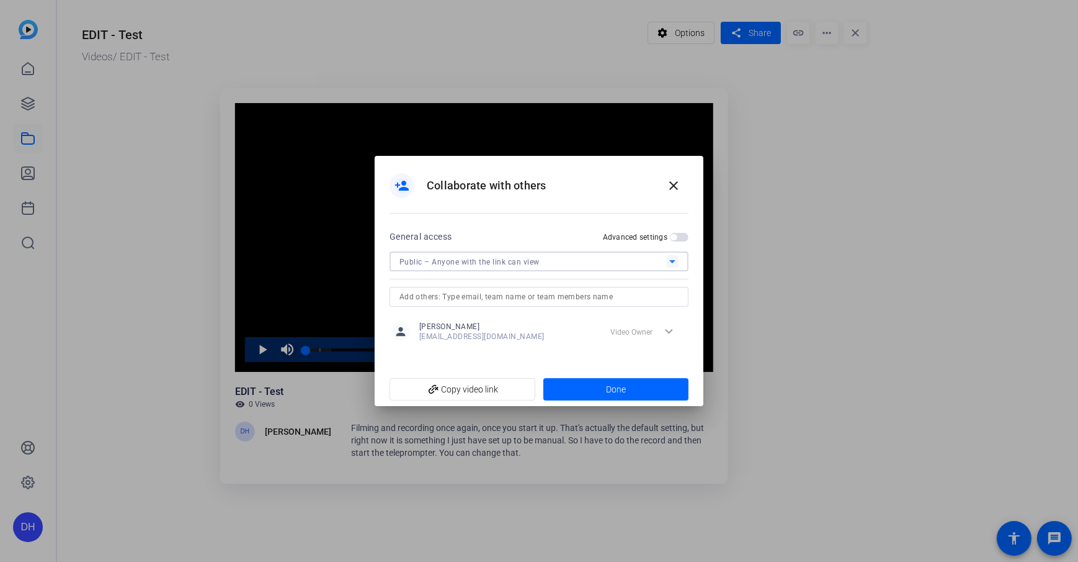
click at [516, 261] on span "Public – Anyone with the link can view" at bounding box center [470, 262] width 140 height 9
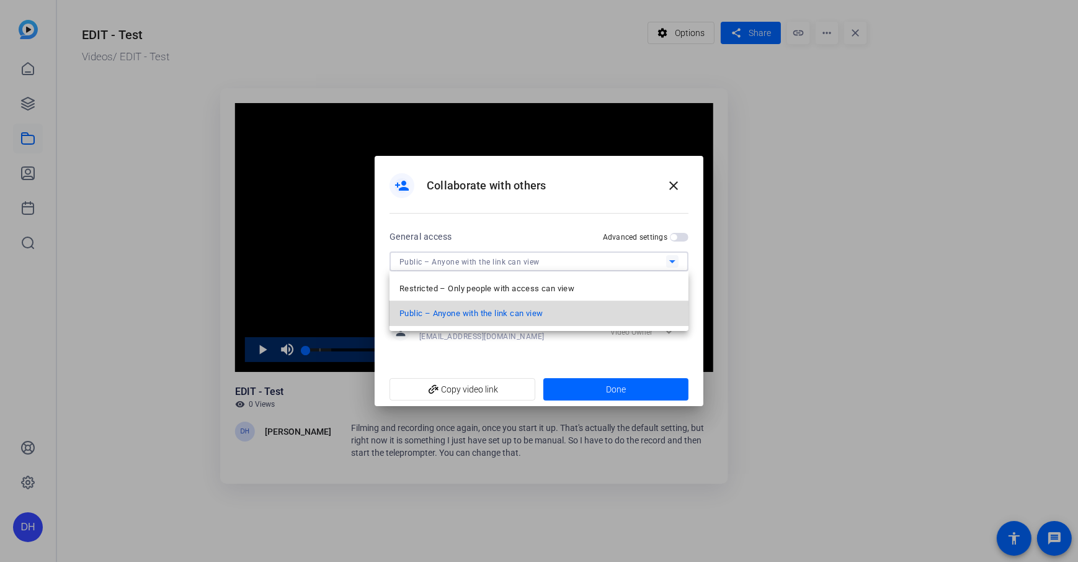
click at [502, 316] on span "Public – Anyone with the link can view" at bounding box center [471, 313] width 143 height 15
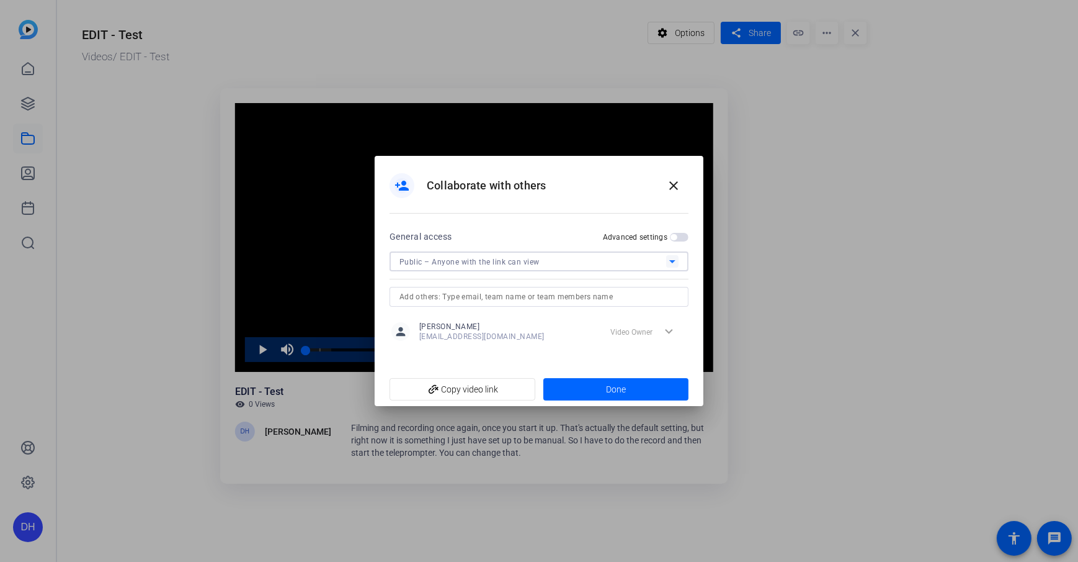
click at [564, 201] on div "person_add Collaborate with others close" at bounding box center [539, 192] width 329 height 73
click at [675, 200] on span at bounding box center [674, 186] width 30 height 30
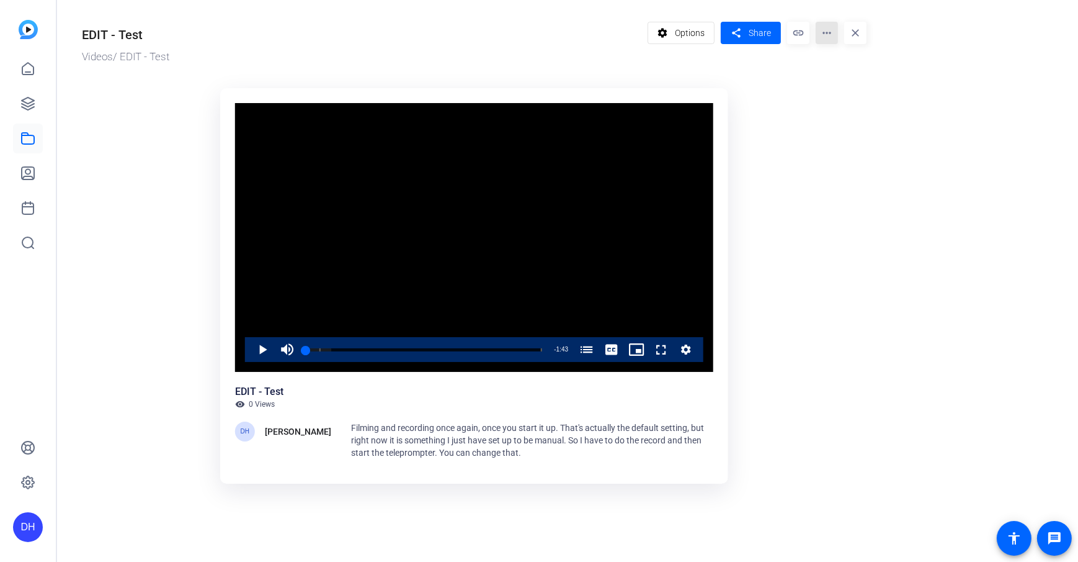
click at [827, 32] on mat-icon "more_horiz" at bounding box center [827, 33] width 22 height 22
click at [787, 145] on div at bounding box center [539, 281] width 1078 height 562
click at [748, 27] on span at bounding box center [751, 33] width 60 height 30
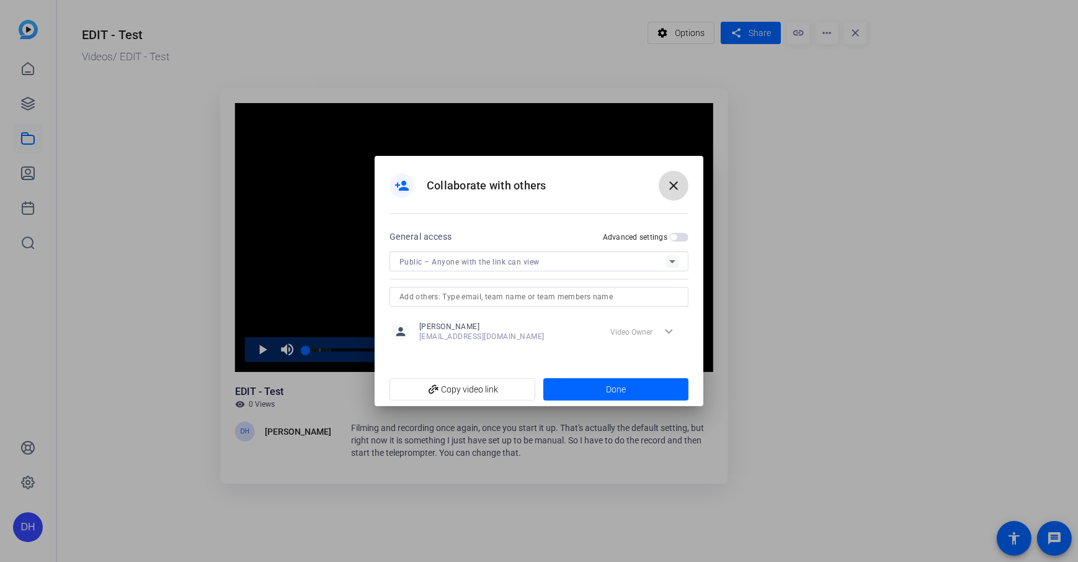
click at [679, 181] on mat-icon "close" at bounding box center [673, 185] width 15 height 15
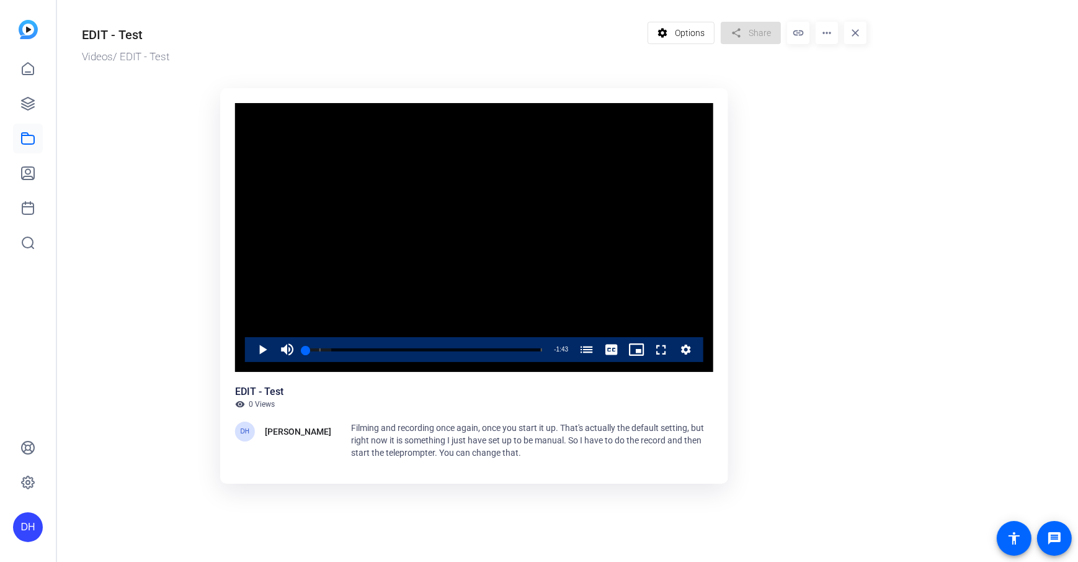
click at [771, 204] on ktd-grid "Video Player is loading. Play Video Play Mute Current Time 0:00 / Duration 1:43…" at bounding box center [474, 289] width 785 height 416
click at [737, 41] on span at bounding box center [751, 33] width 60 height 30
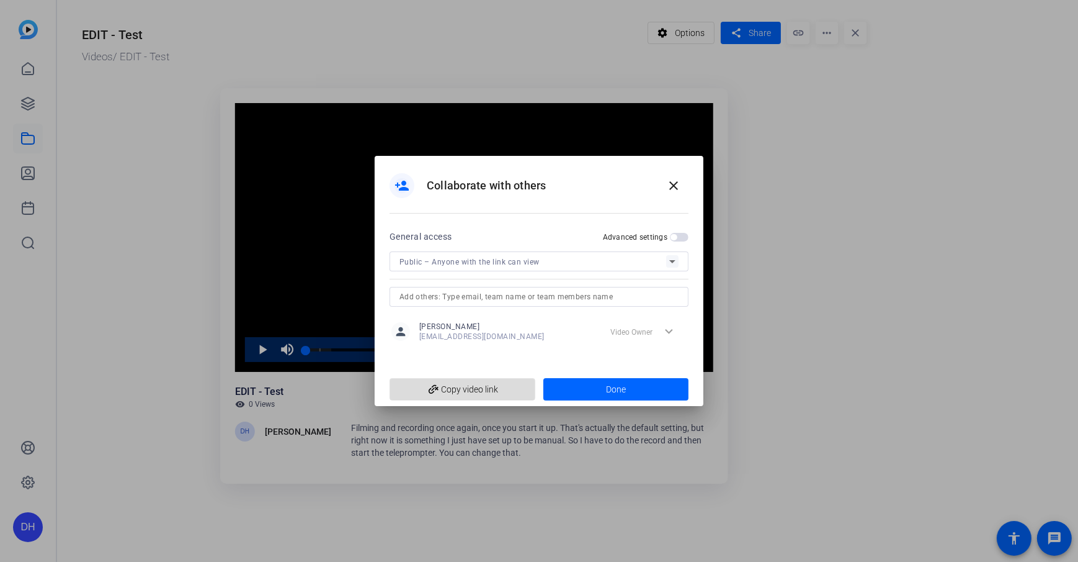
click at [472, 396] on span "add_link Copy video link" at bounding box center [463, 389] width 126 height 24
click at [683, 236] on span "button" at bounding box center [679, 237] width 19 height 9
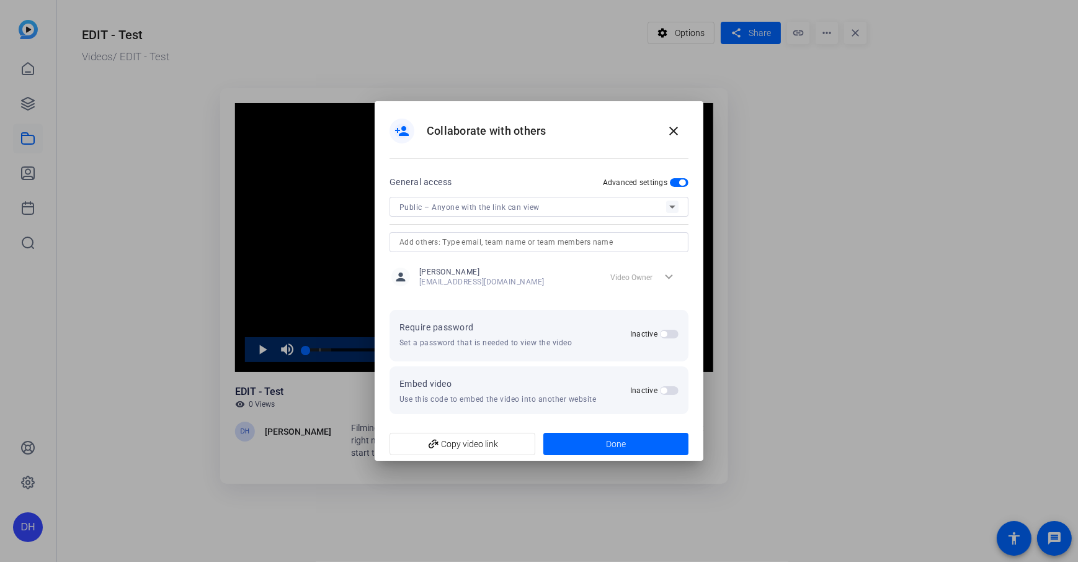
click at [670, 394] on span "button" at bounding box center [669, 390] width 19 height 9
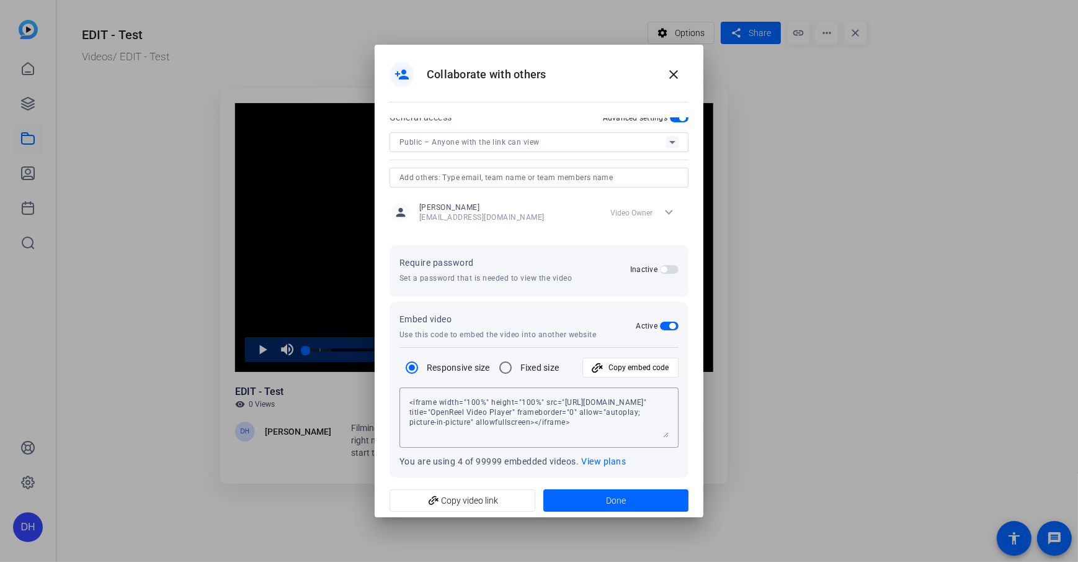
scroll to position [14, 0]
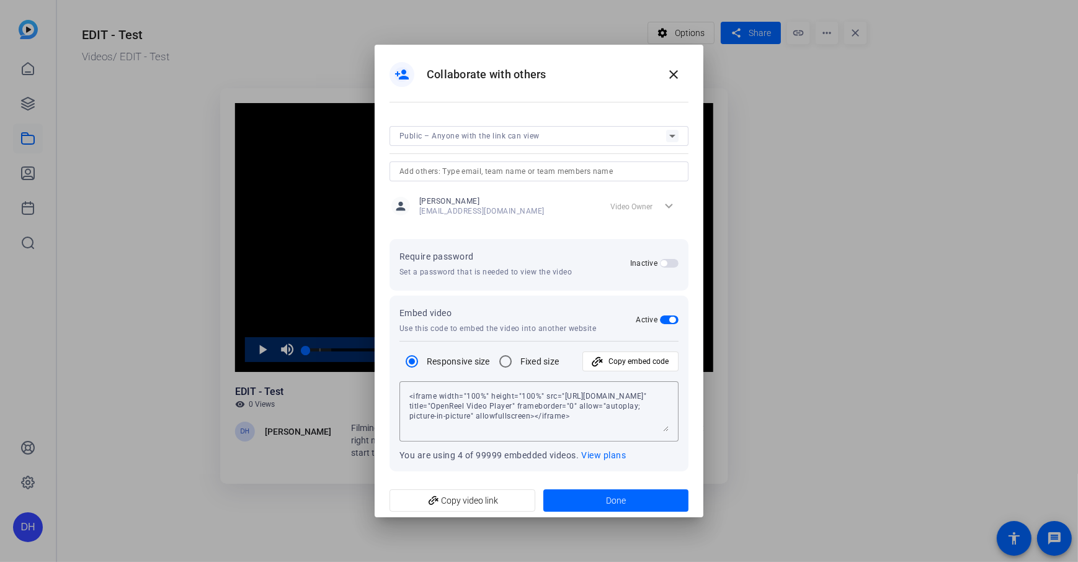
click at [552, 71] on div "person_add Collaborate with others close" at bounding box center [539, 75] width 299 height 30
click at [666, 79] on mat-icon "close" at bounding box center [673, 74] width 15 height 15
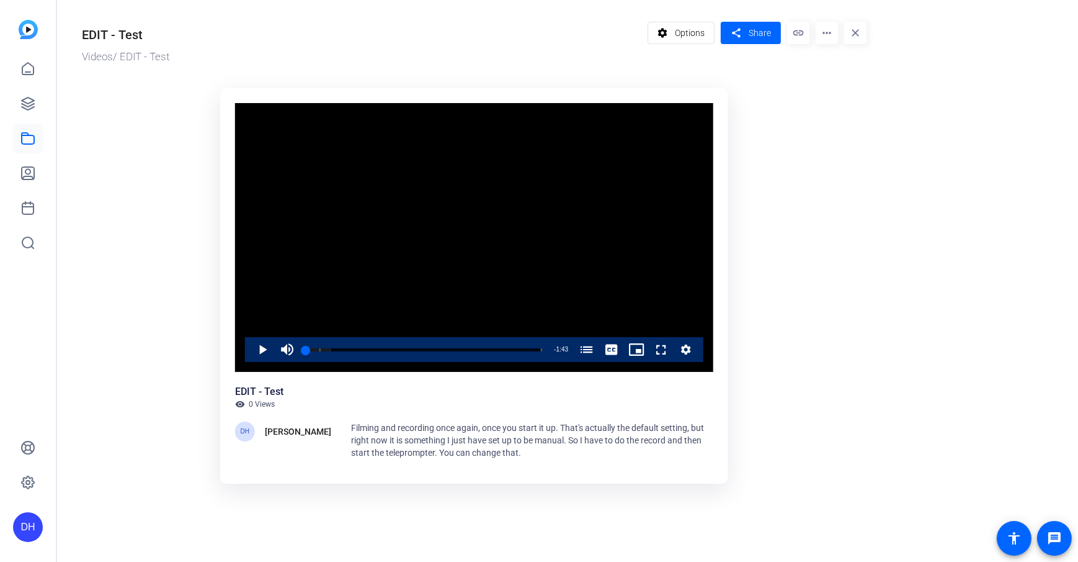
click at [814, 211] on ktd-grid "Video Player is loading. Play Video Play Mute Current Time 0:00 / Duration 1:43…" at bounding box center [474, 289] width 785 height 416
click at [778, 409] on ktd-grid "Video Player is loading. Play Video Play Mute Current Time 0:00 / Duration 1:43…" at bounding box center [474, 289] width 785 height 416
click at [31, 61] on icon at bounding box center [27, 68] width 15 height 15
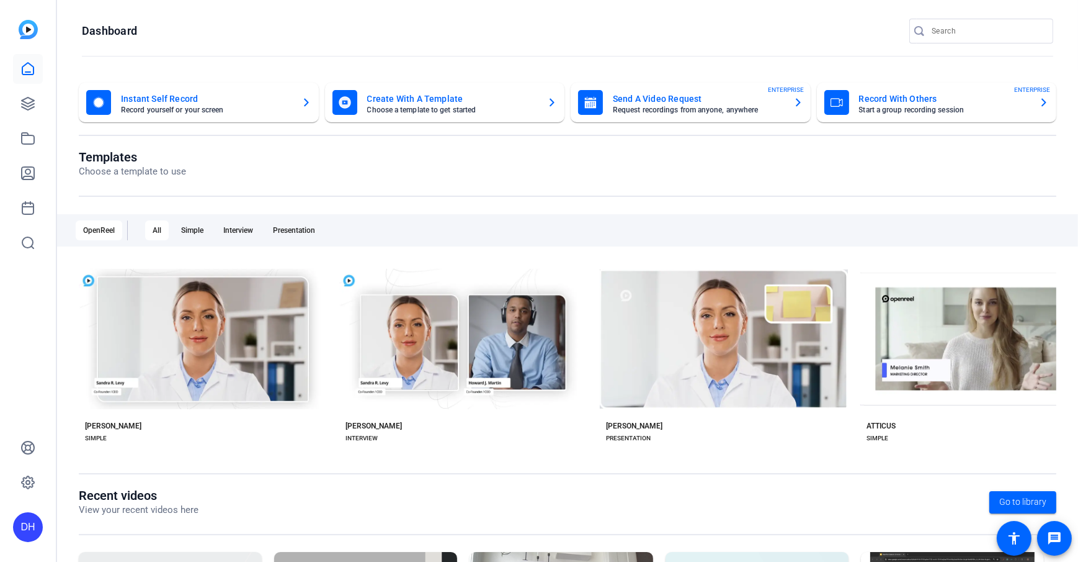
click at [35, 549] on div "DH" at bounding box center [28, 281] width 56 height 562
click at [32, 534] on div "DH" at bounding box center [28, 527] width 30 height 30
drag, startPoint x: 145, startPoint y: 515, endPoint x: 178, endPoint y: 387, distance: 132.1
click at [157, 515] on mat-icon "logout" at bounding box center [164, 508] width 15 height 15
